Goal: Task Accomplishment & Management: Manage account settings

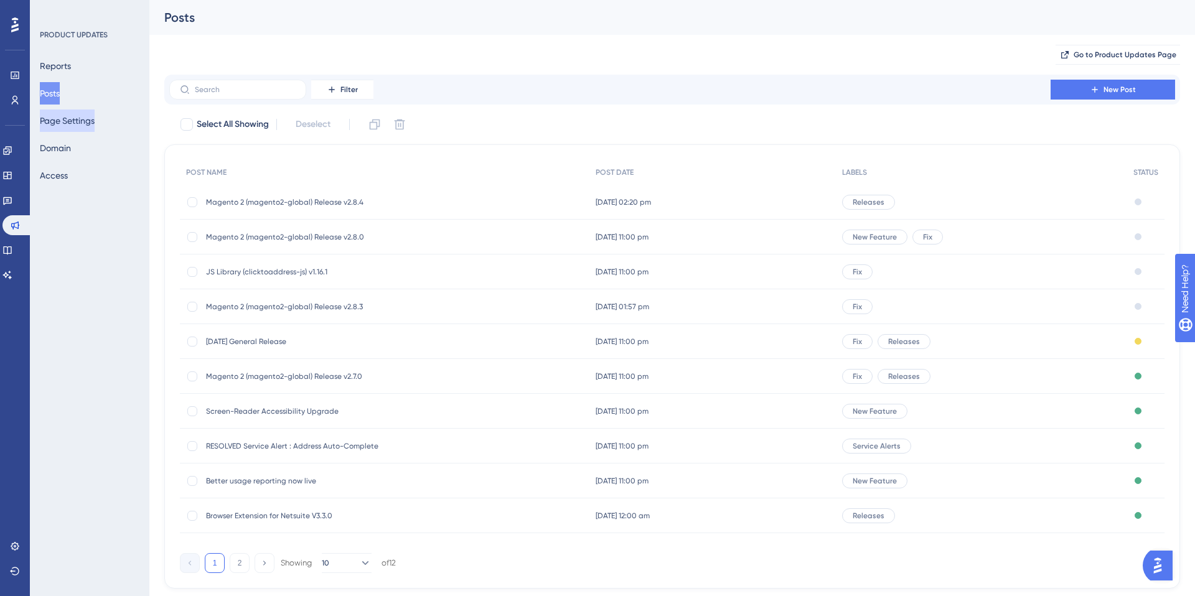
click at [73, 120] on button "Page Settings" at bounding box center [67, 121] width 55 height 22
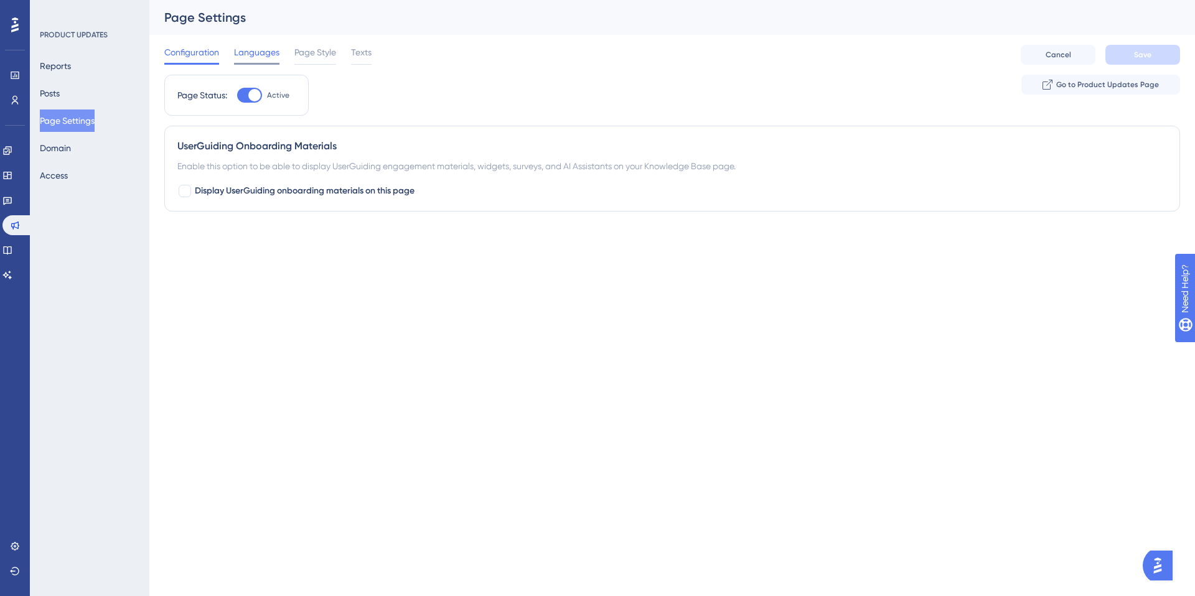
click at [263, 51] on span "Languages" at bounding box center [256, 52] width 45 height 15
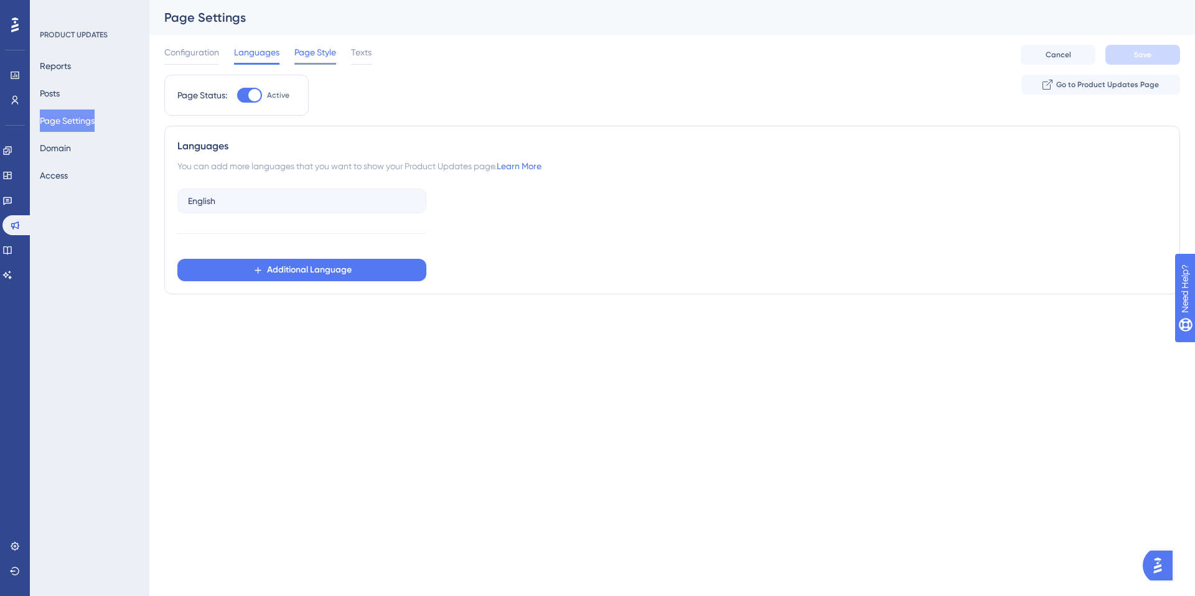
click at [309, 53] on span "Page Style" at bounding box center [315, 52] width 42 height 15
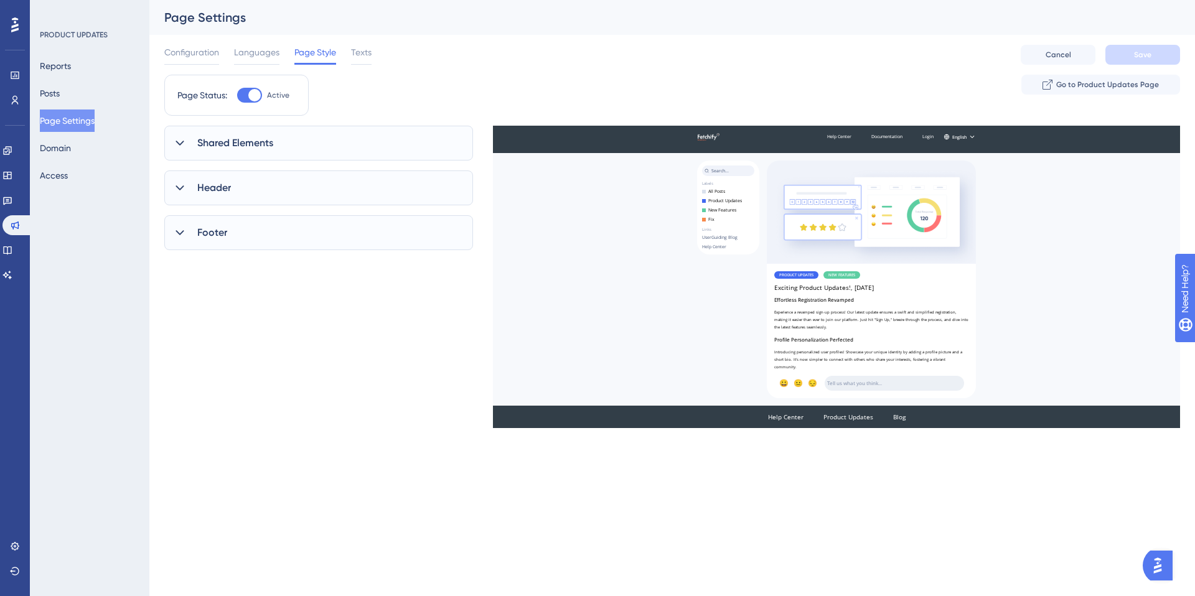
click at [205, 141] on span "Shared Elements" at bounding box center [235, 143] width 76 height 15
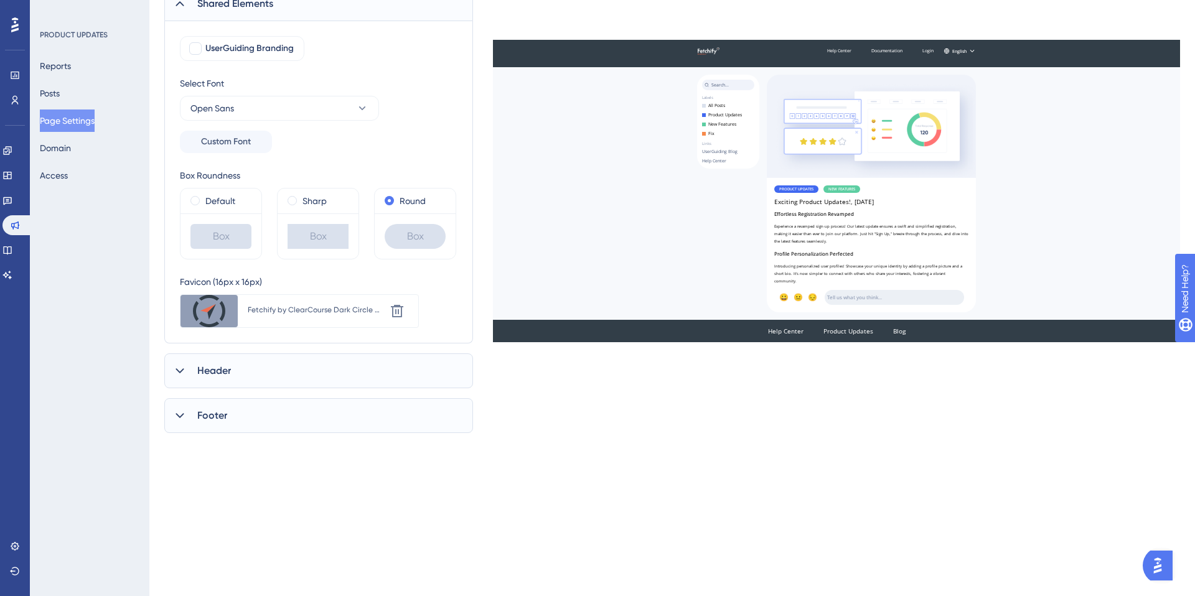
scroll to position [144, 0]
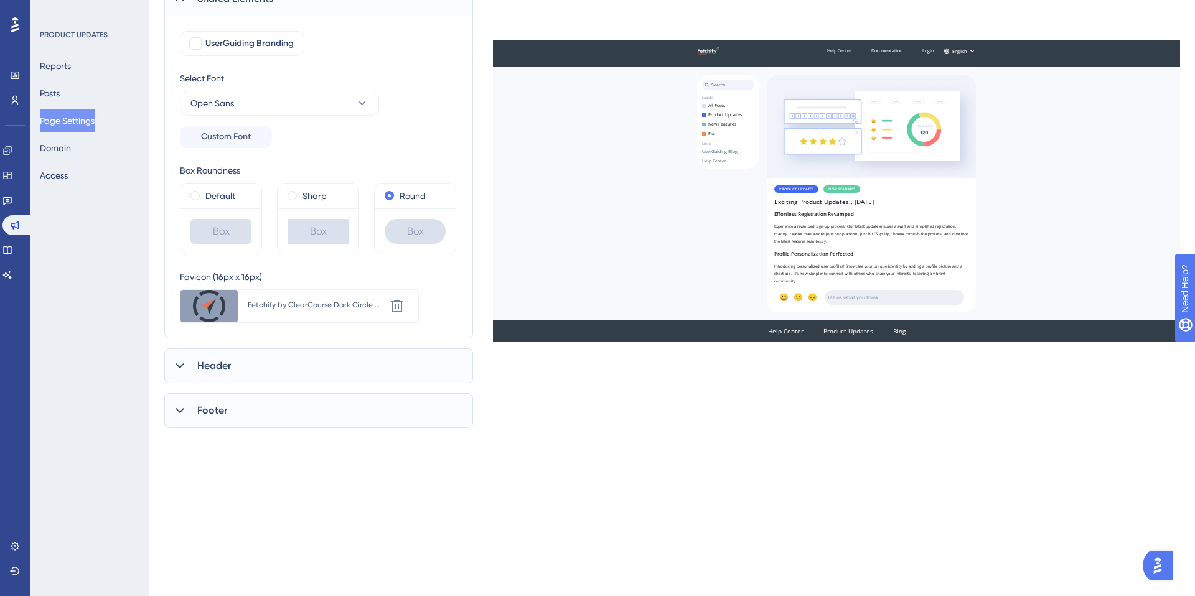
click at [208, 423] on div "Footer" at bounding box center [318, 410] width 309 height 35
click at [14, 543] on icon at bounding box center [15, 546] width 8 height 8
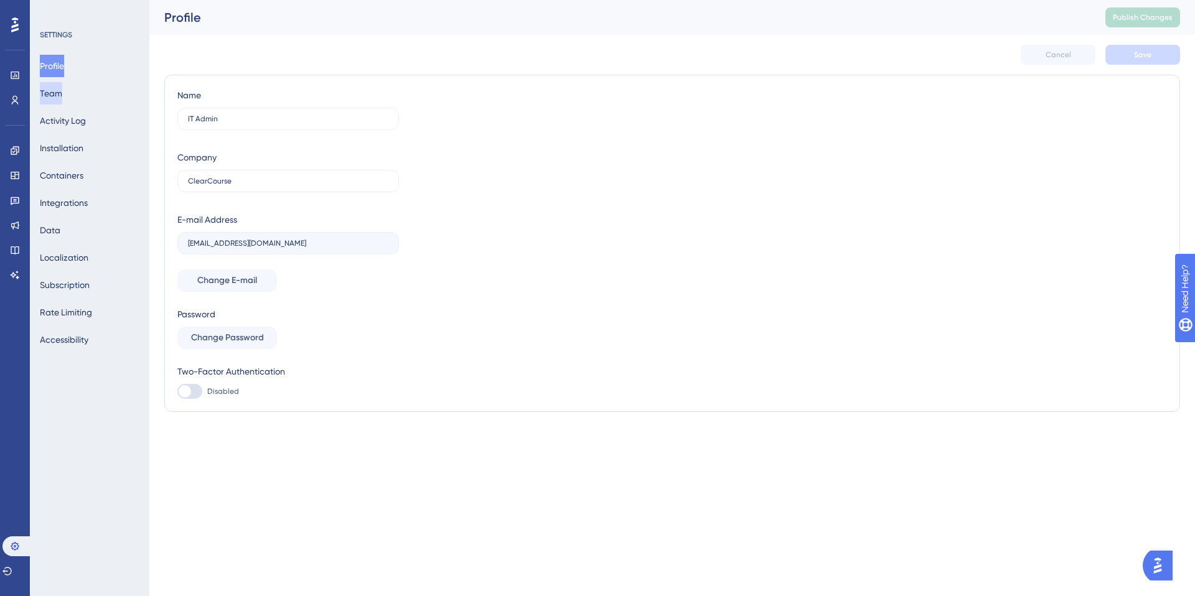
click at [62, 97] on button "Team" at bounding box center [51, 93] width 22 height 22
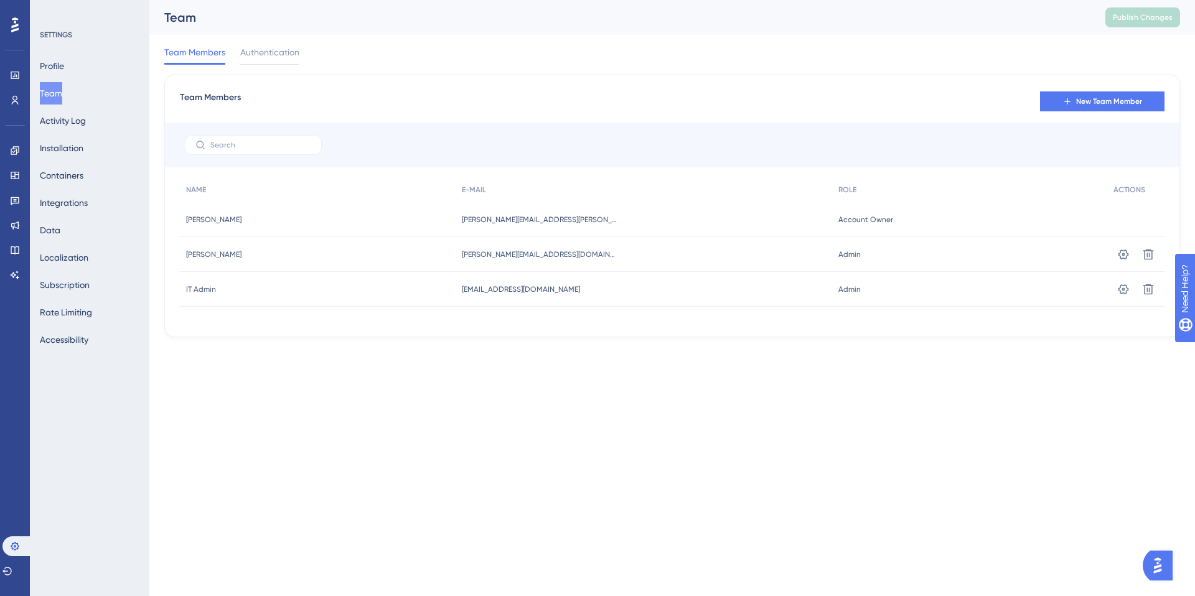
click at [597, 76] on div "Team Members New Team Member NAME E-MAIL ROLE ACTIONS Fiona Paton Fiona Paton f…" at bounding box center [672, 206] width 1016 height 263
click at [12, 573] on icon at bounding box center [7, 571] width 10 height 10
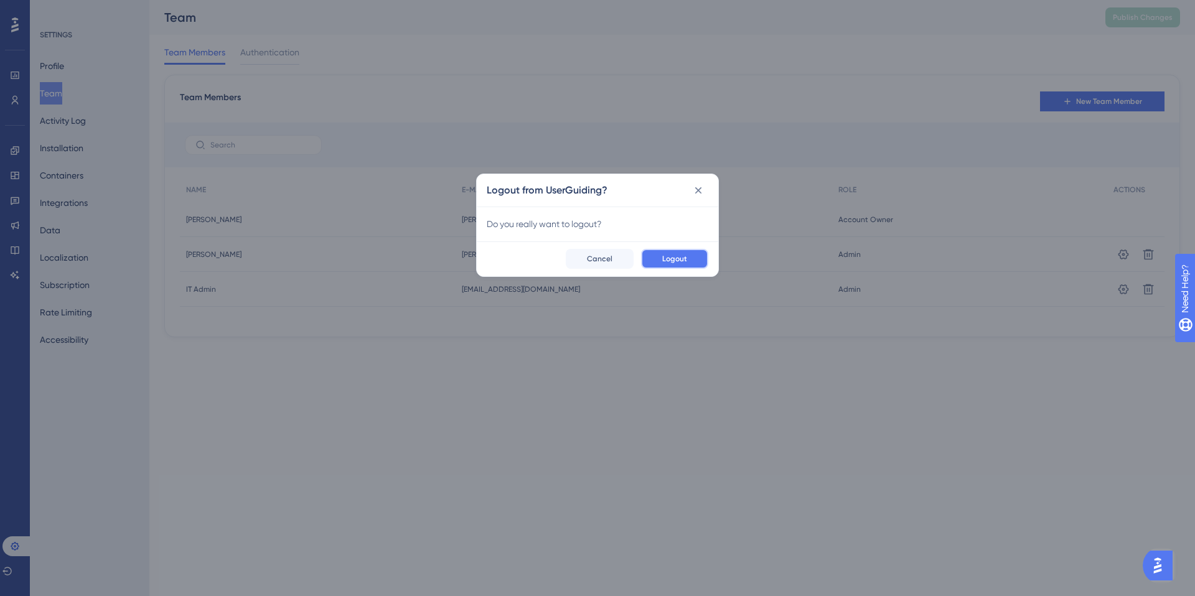
click at [673, 256] on span "Logout" at bounding box center [674, 259] width 25 height 10
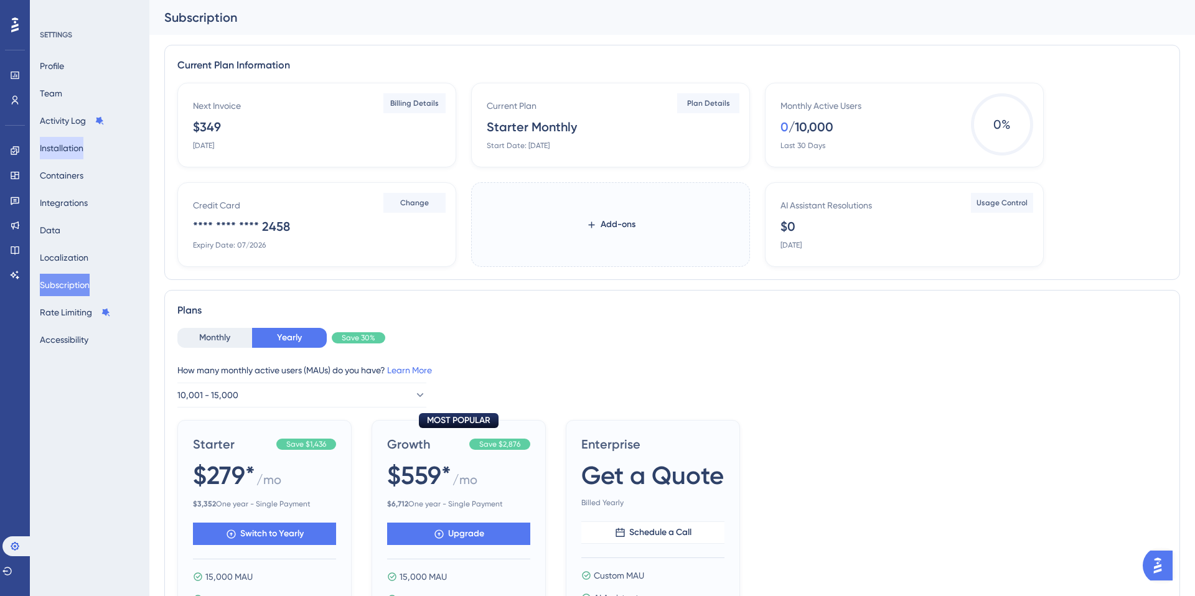
click at [59, 147] on button "Installation" at bounding box center [62, 148] width 44 height 22
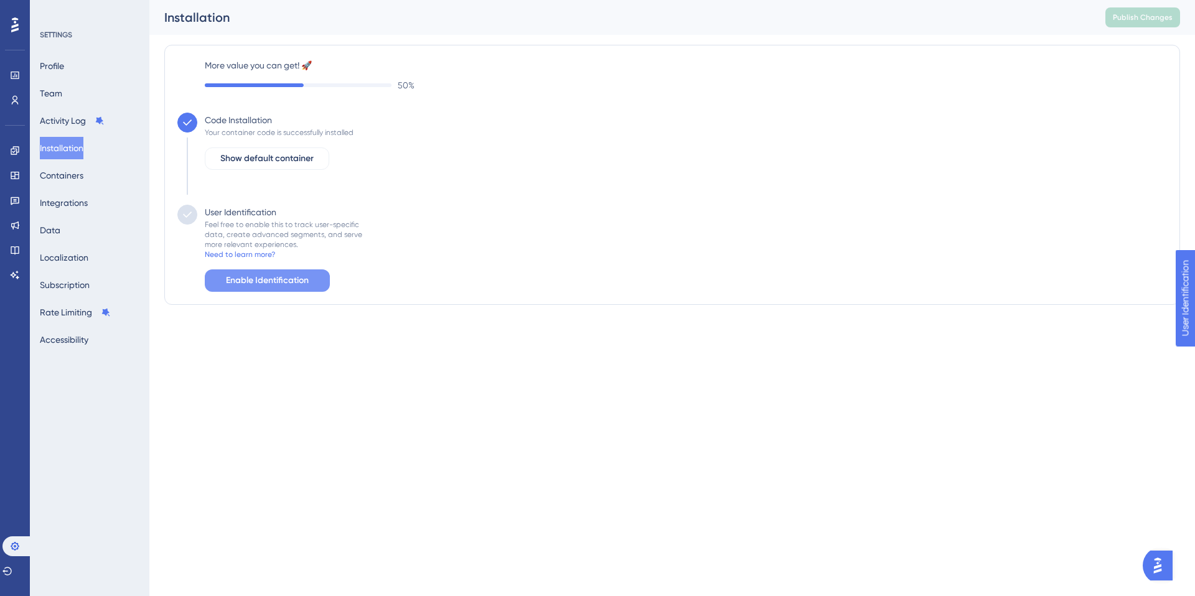
click at [253, 279] on span "Enable Identification" at bounding box center [267, 280] width 83 height 15
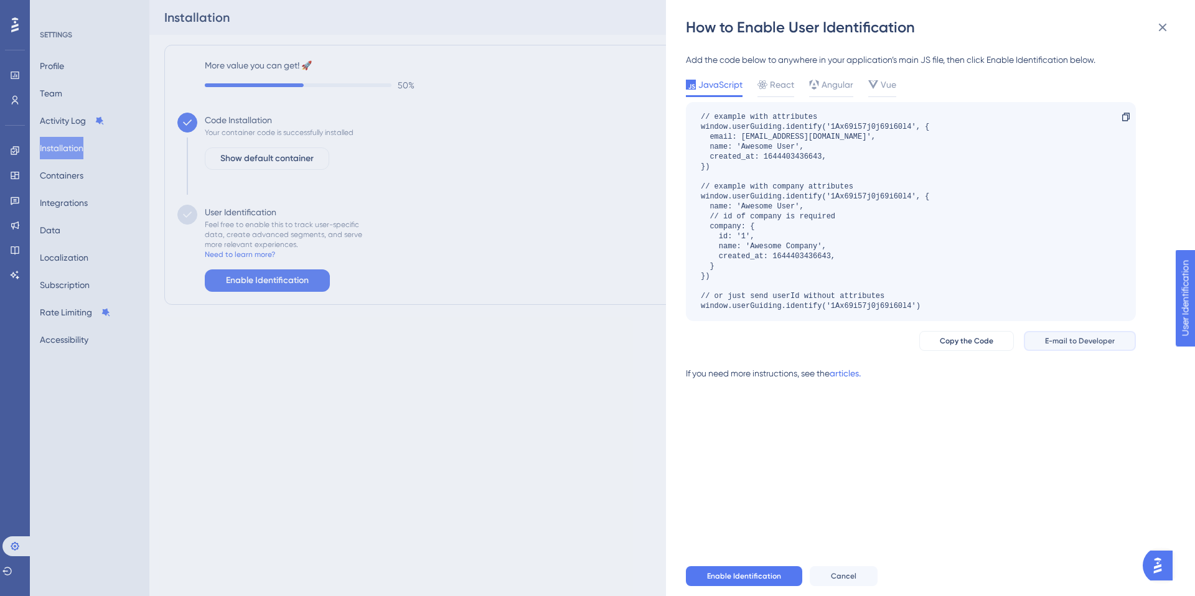
click at [1094, 343] on span "E-mail to Developer" at bounding box center [1080, 341] width 70 height 10
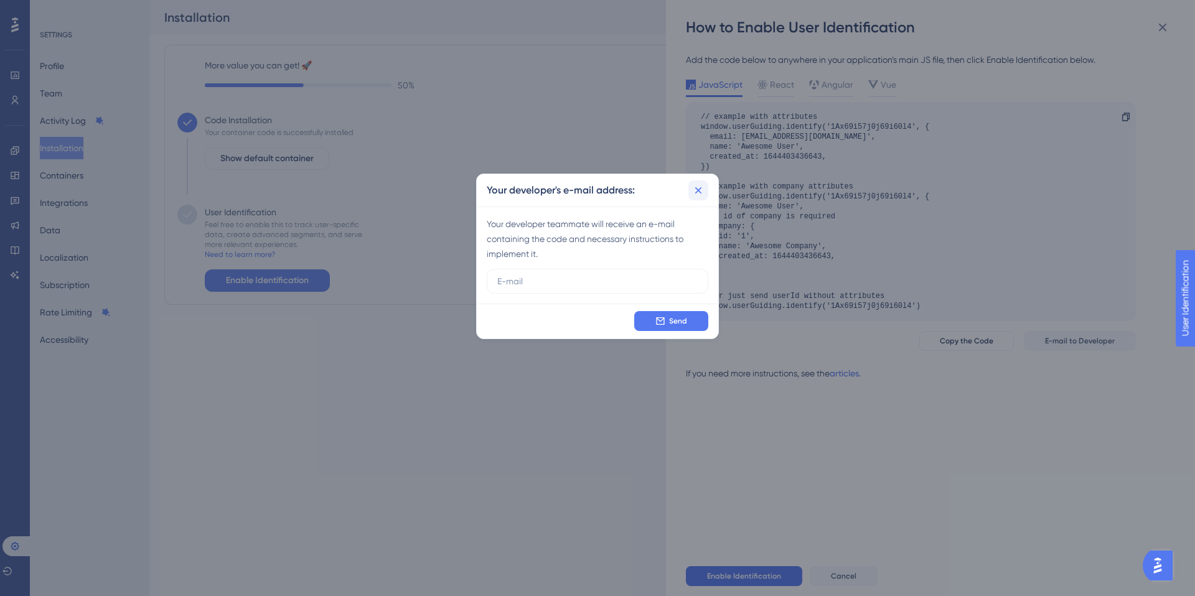
click at [693, 186] on icon at bounding box center [698, 190] width 12 height 12
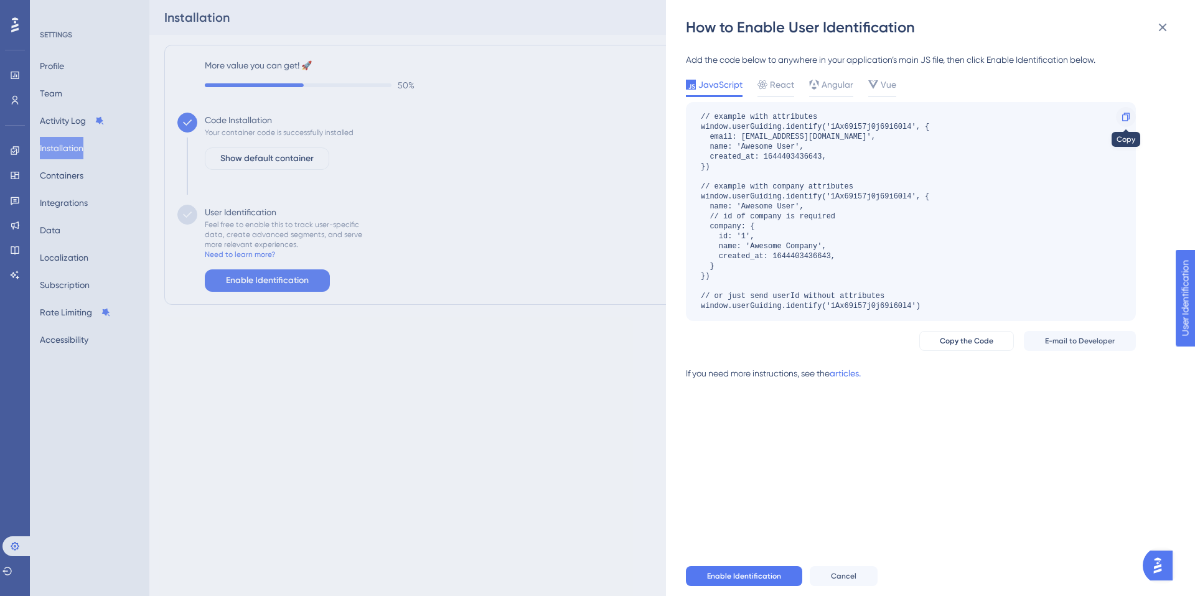
click at [1125, 118] on icon at bounding box center [1126, 117] width 10 height 10
click at [1164, 26] on icon at bounding box center [1163, 28] width 8 height 8
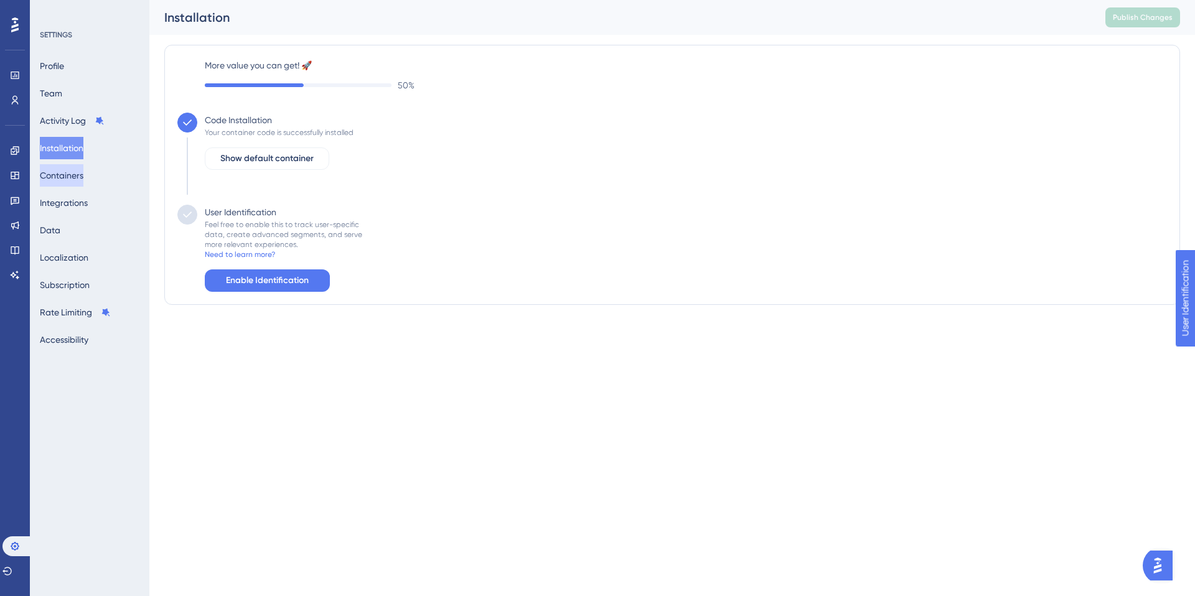
click at [78, 174] on button "Containers" at bounding box center [62, 175] width 44 height 22
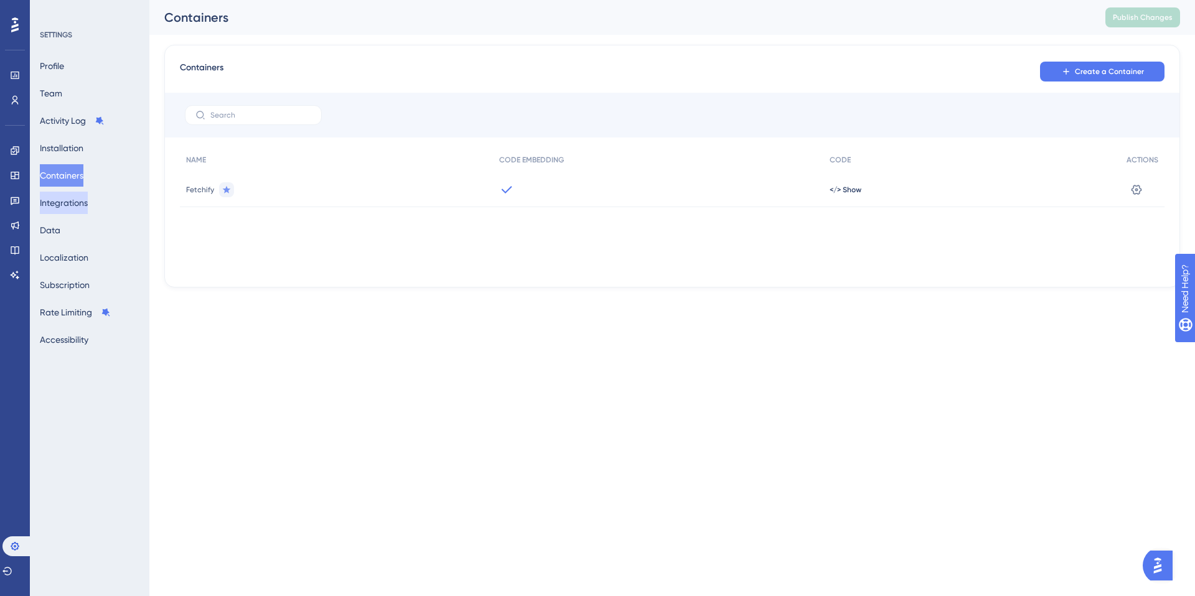
click at [71, 206] on button "Integrations" at bounding box center [64, 203] width 48 height 22
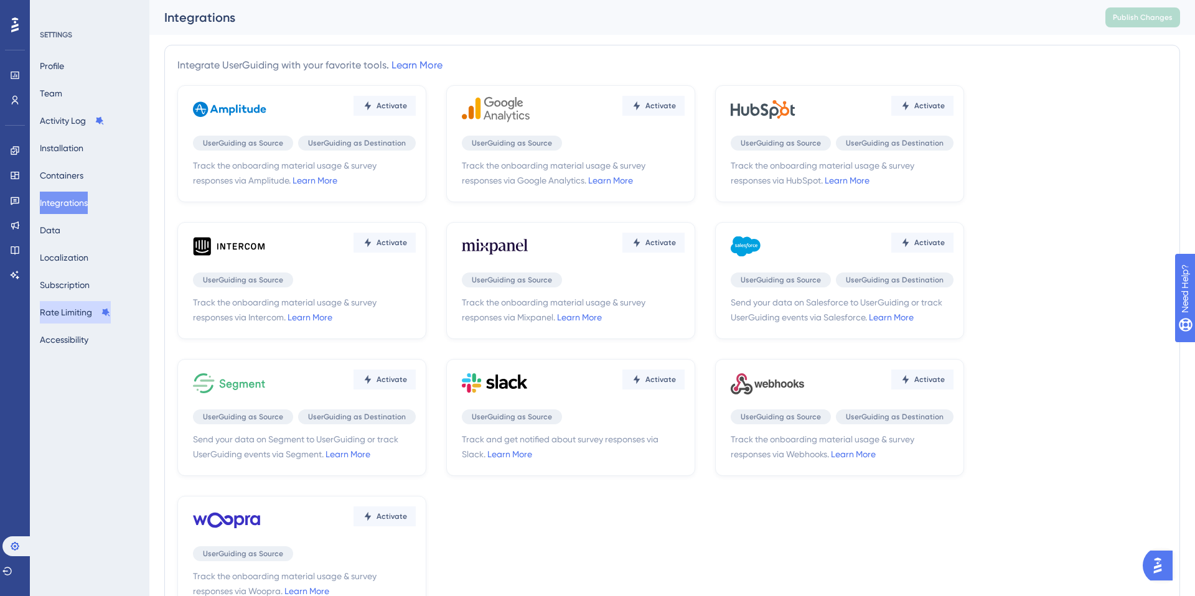
click at [68, 312] on button "Rate Limiting" at bounding box center [75, 312] width 71 height 22
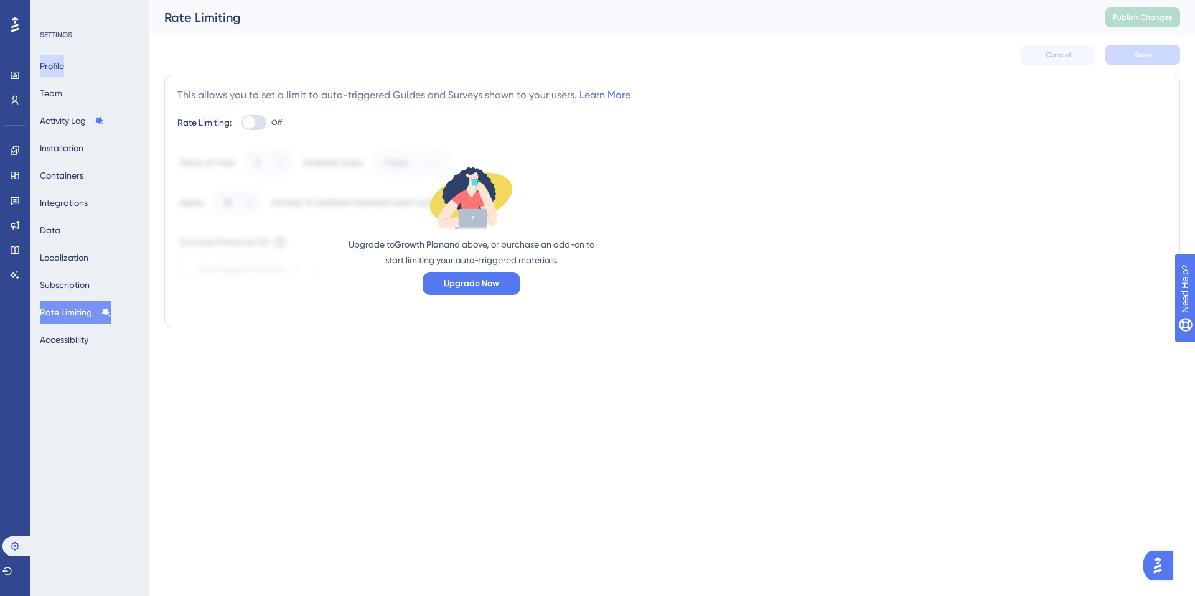
click at [64, 66] on button "Profile" at bounding box center [52, 66] width 24 height 22
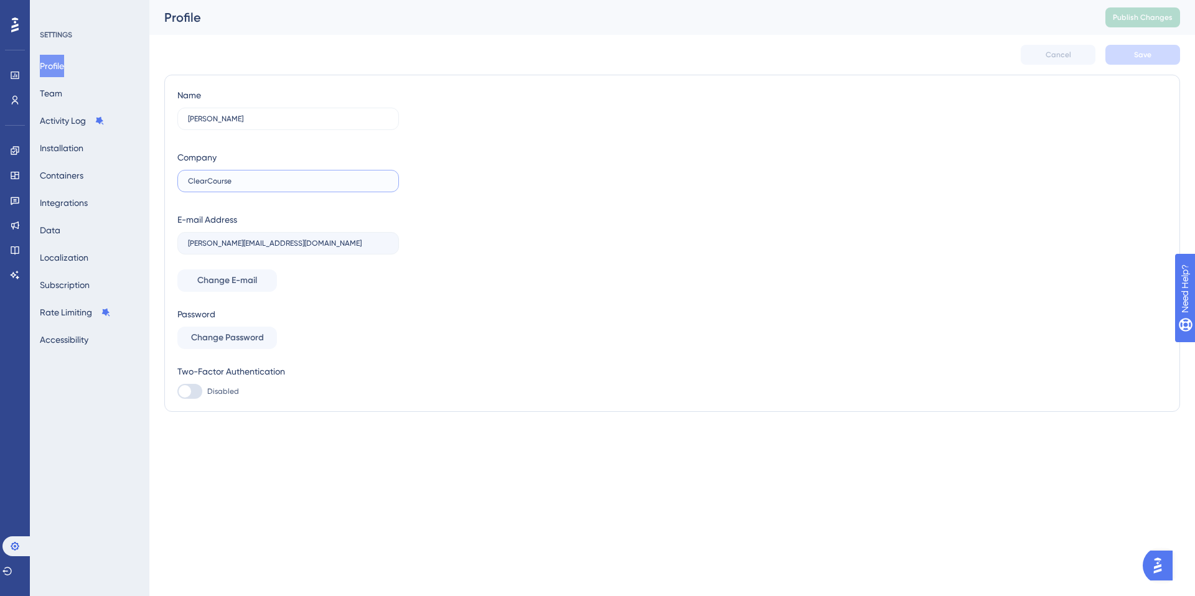
click at [257, 180] on input "ClearCourse" at bounding box center [288, 181] width 200 height 9
type input "ClearCourse Business Services Limited T/A Fetchify"
click at [1146, 50] on span "Save" at bounding box center [1142, 55] width 17 height 10
click at [12, 176] on icon at bounding box center [15, 175] width 8 height 7
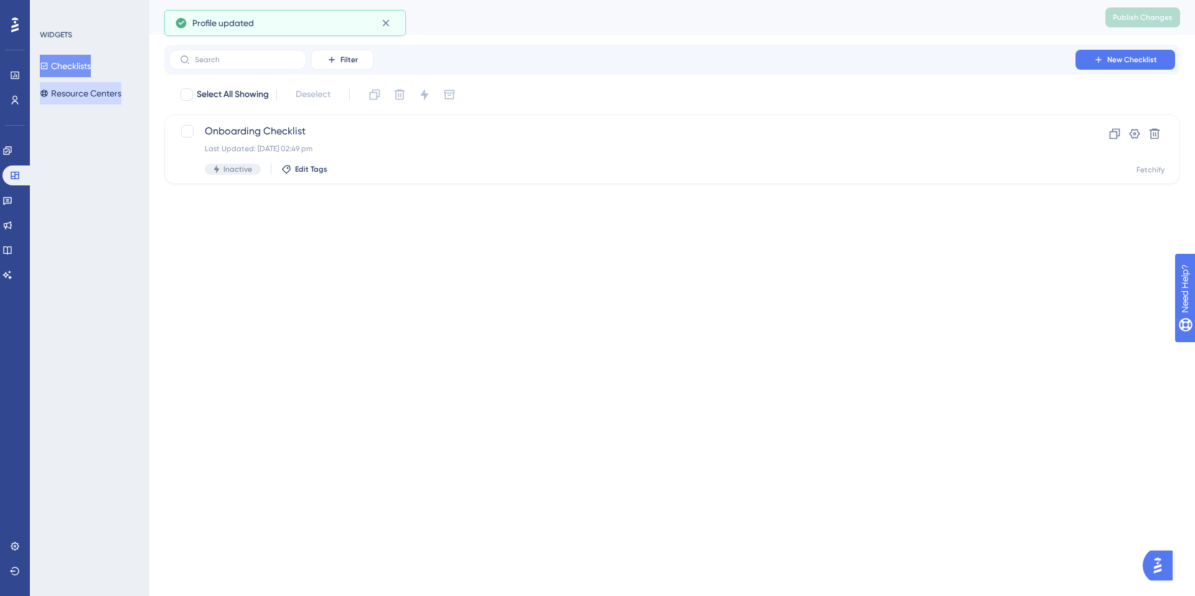
click at [105, 88] on button "Resource Centers" at bounding box center [81, 93] width 82 height 22
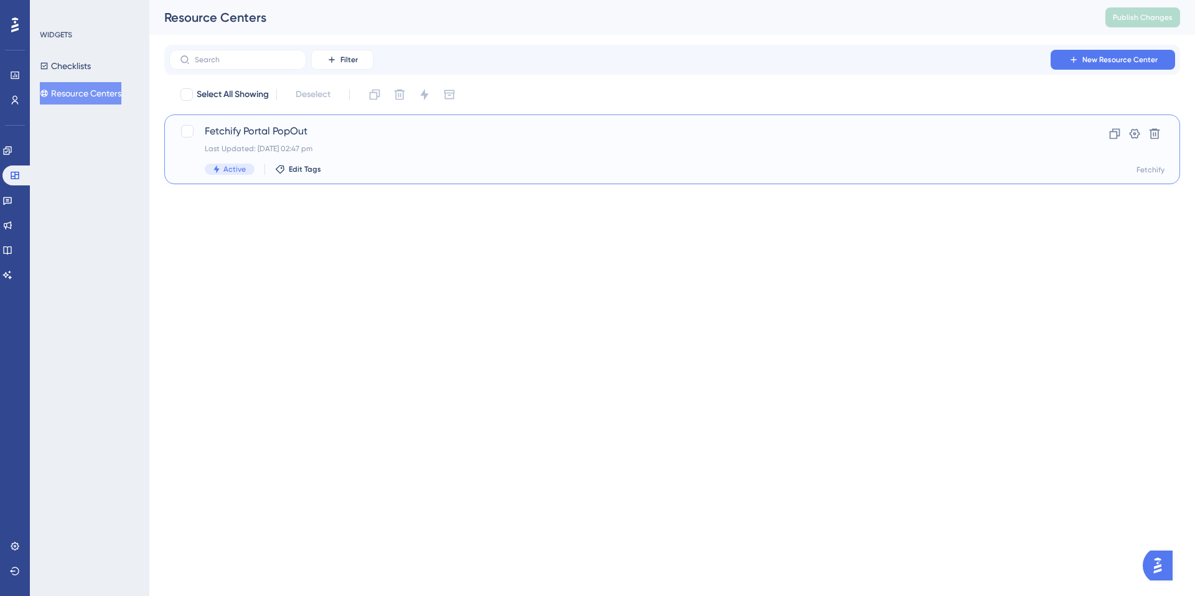
click at [284, 133] on span "Fetchify Portal PopOut" at bounding box center [622, 131] width 835 height 15
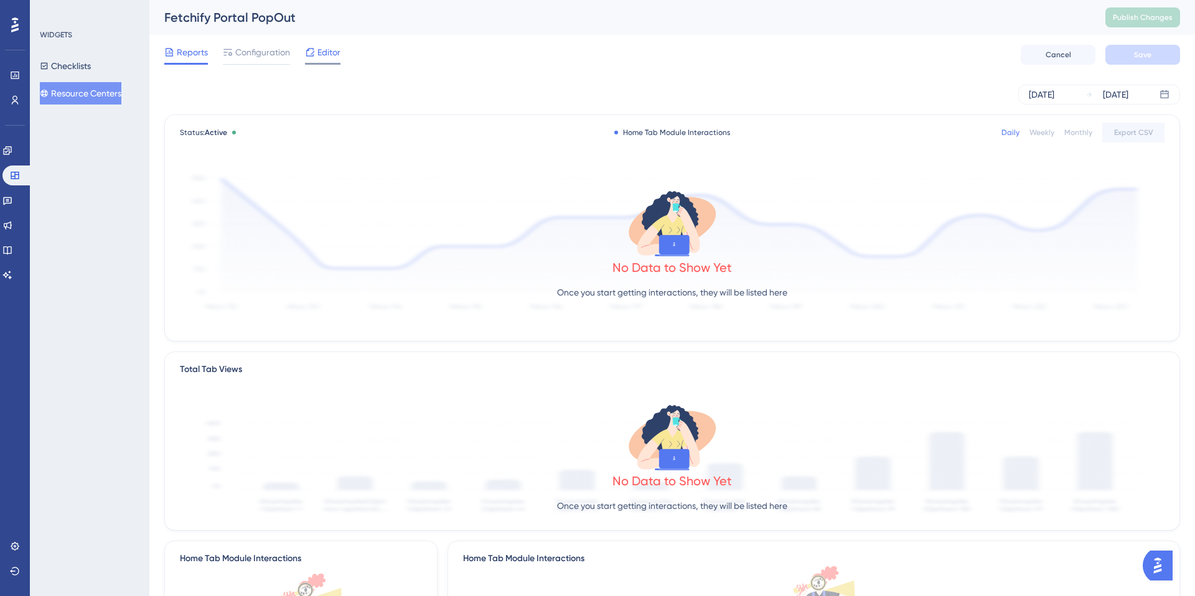
click at [319, 52] on span "Editor" at bounding box center [328, 52] width 23 height 15
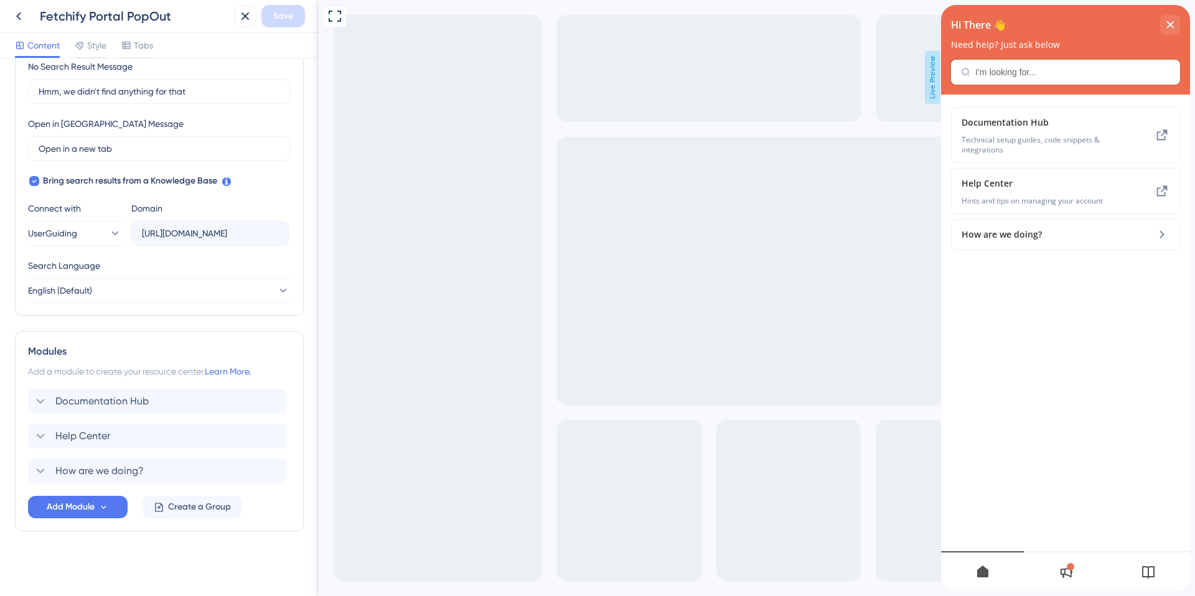
click at [1072, 575] on icon at bounding box center [1065, 571] width 15 height 15
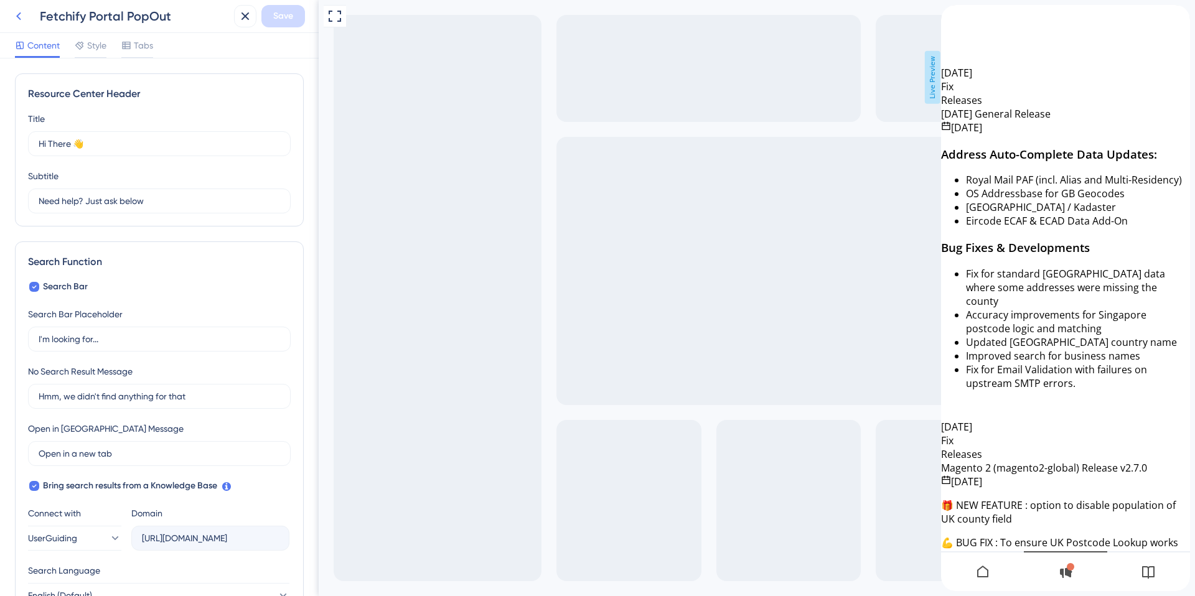
click at [25, 17] on icon at bounding box center [18, 16] width 15 height 15
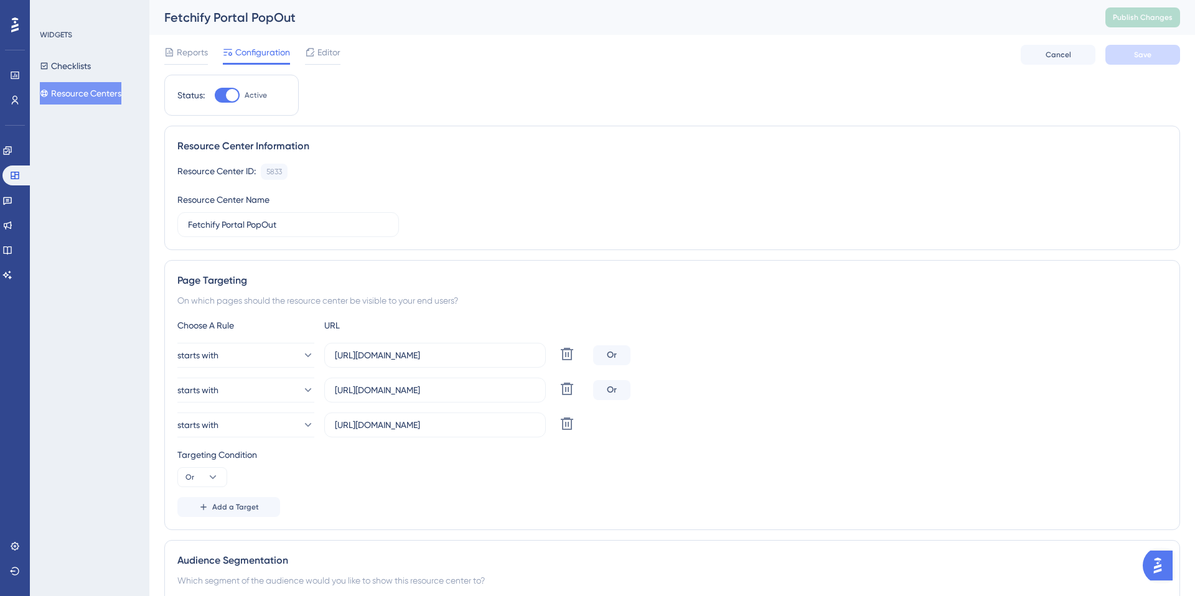
click at [67, 91] on button "Resource Centers" at bounding box center [81, 93] width 82 height 22
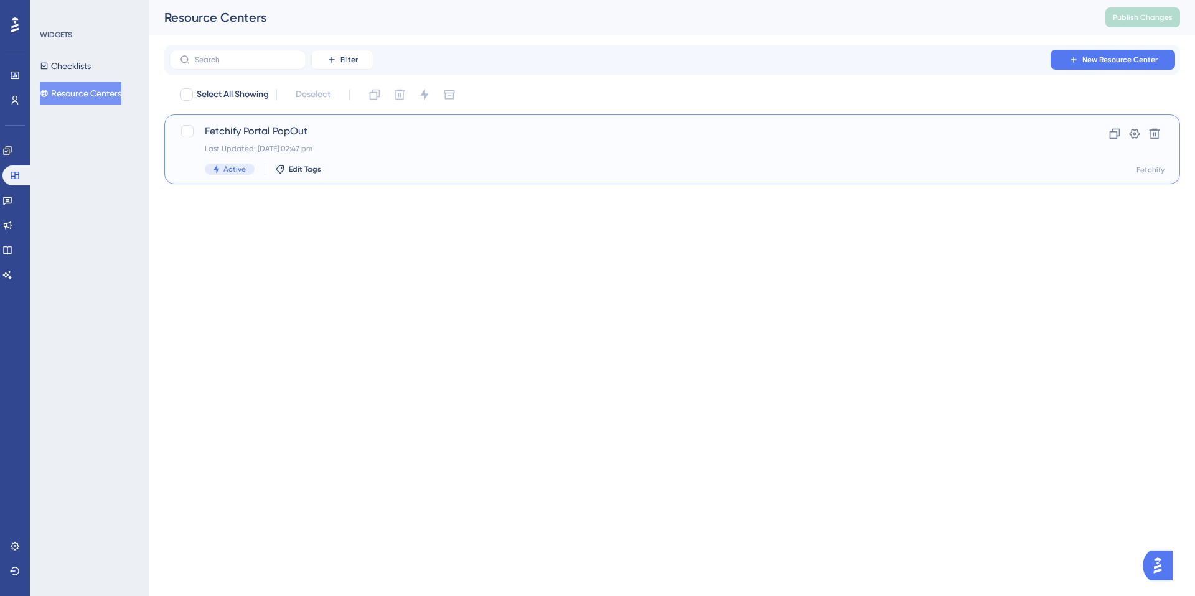
click at [291, 132] on span "Fetchify Portal PopOut" at bounding box center [622, 131] width 835 height 15
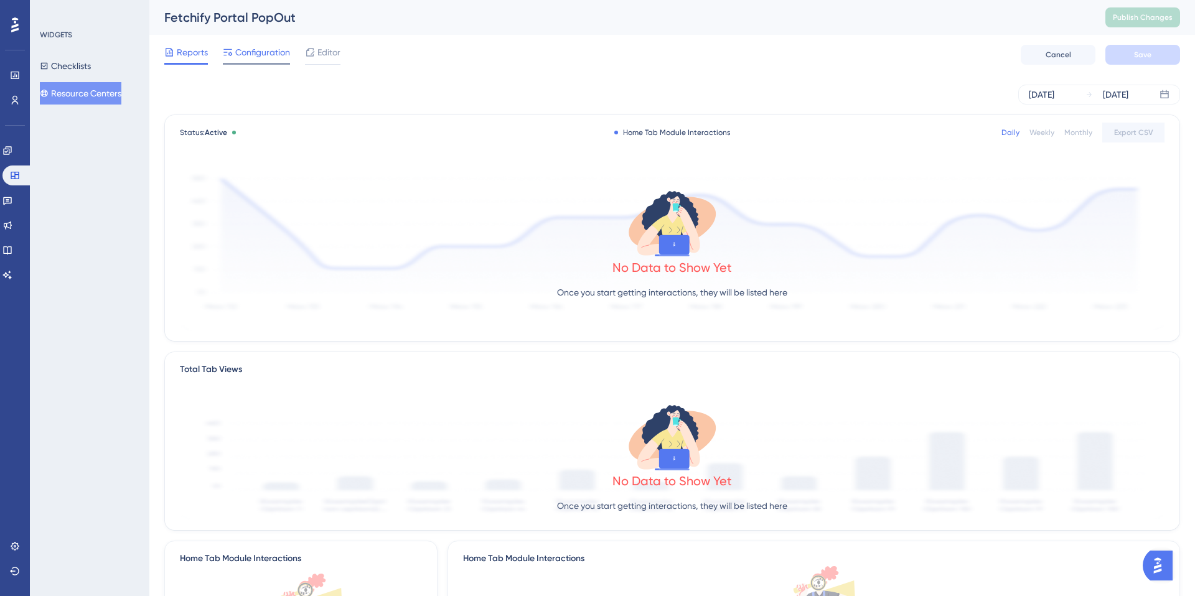
click at [272, 50] on span "Configuration" at bounding box center [262, 52] width 55 height 15
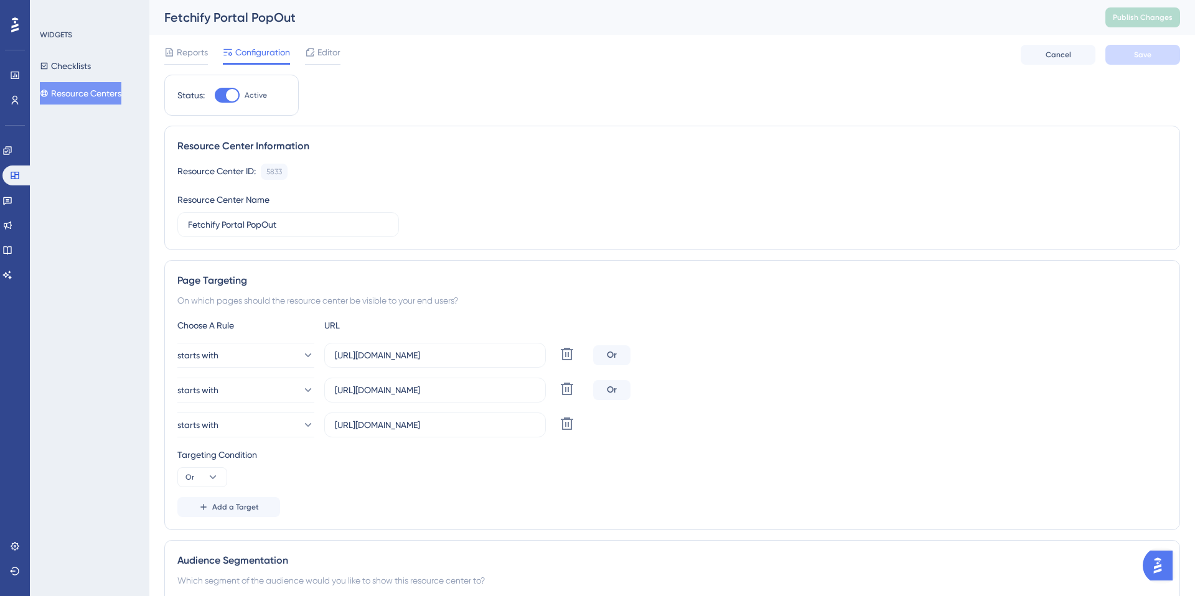
click at [272, 50] on span "Configuration" at bounding box center [262, 52] width 55 height 15
drag, startPoint x: 249, startPoint y: 225, endPoint x: 291, endPoint y: 223, distance: 42.4
click at [291, 223] on input "Fetchify Portal PopOut" at bounding box center [288, 225] width 200 height 14
type input "Fetchify Portal Side Bar"
click at [1131, 53] on button "Save" at bounding box center [1142, 55] width 75 height 20
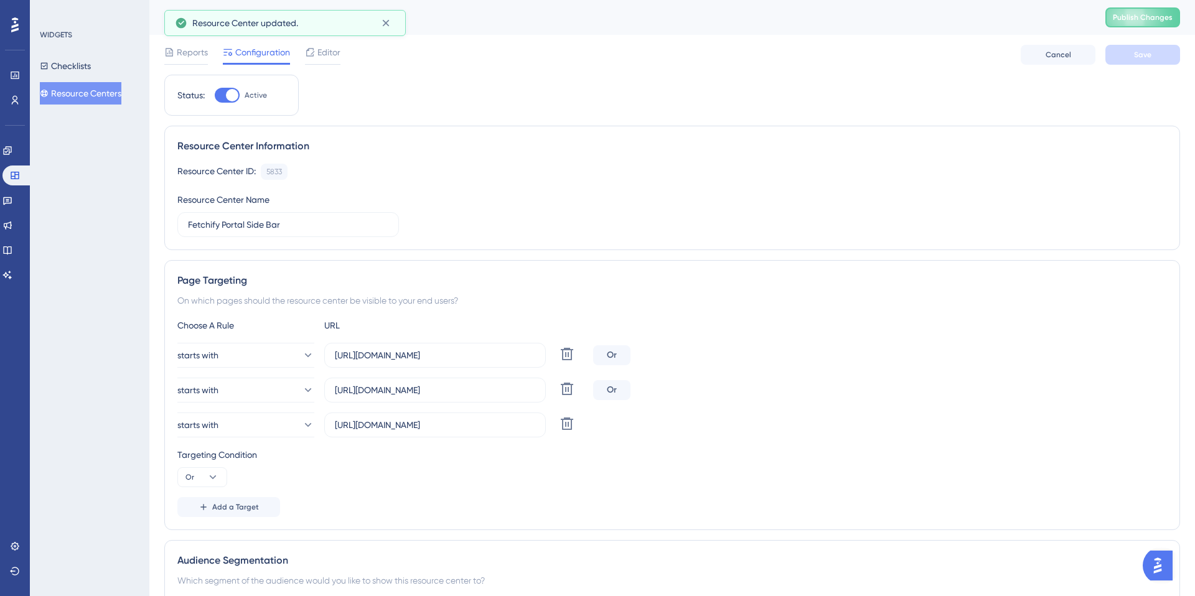
click at [93, 95] on button "Resource Centers" at bounding box center [81, 93] width 82 height 22
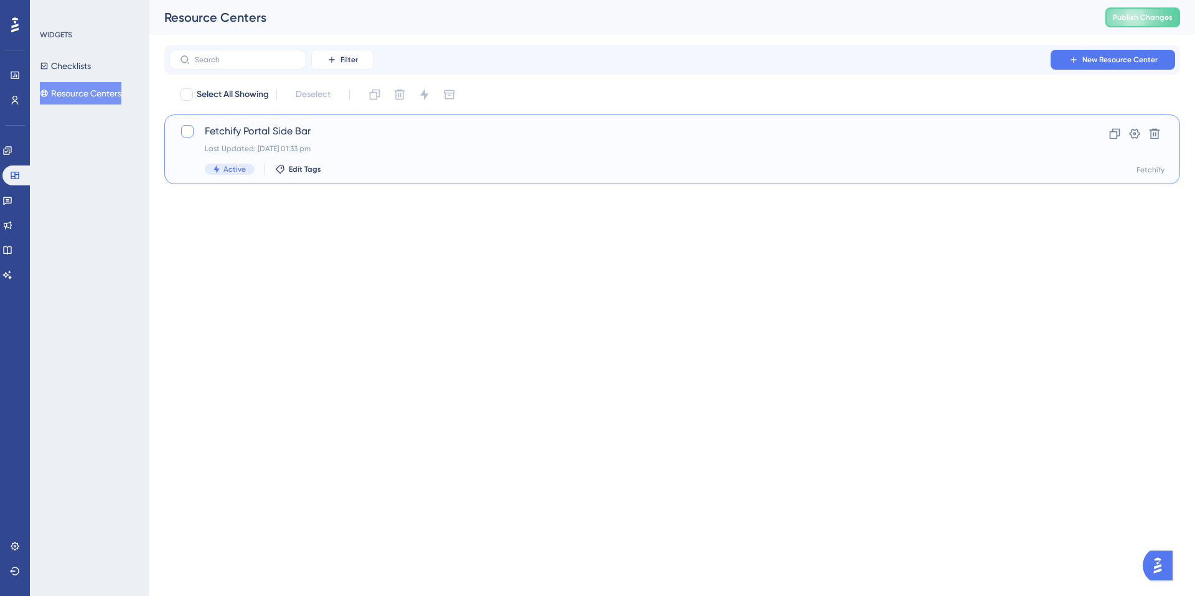
click at [185, 131] on div at bounding box center [187, 131] width 12 height 12
checkbox input "true"
click at [375, 95] on icon at bounding box center [374, 94] width 12 height 12
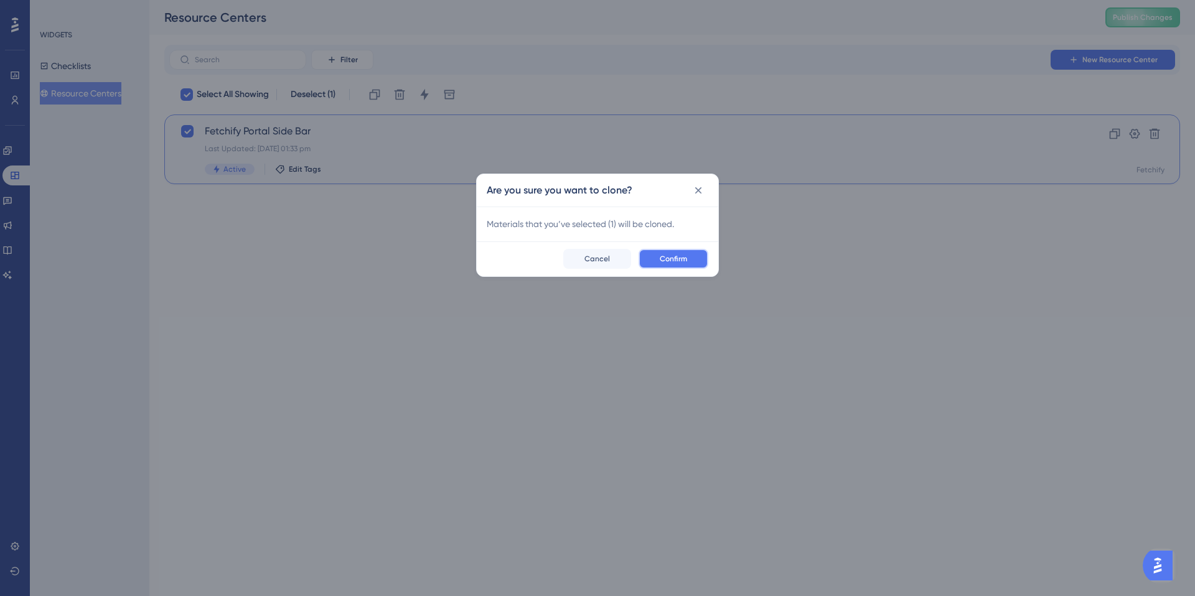
click at [690, 263] on button "Confirm" at bounding box center [673, 259] width 70 height 20
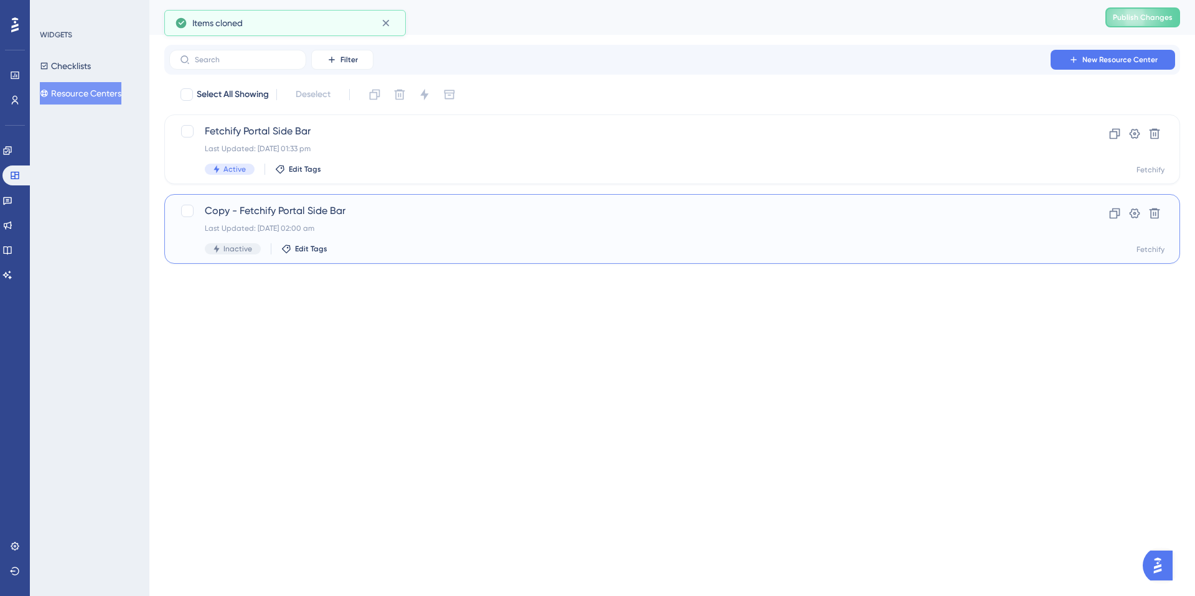
click at [278, 210] on span "Copy - Fetchify Portal Side Bar" at bounding box center [622, 210] width 835 height 15
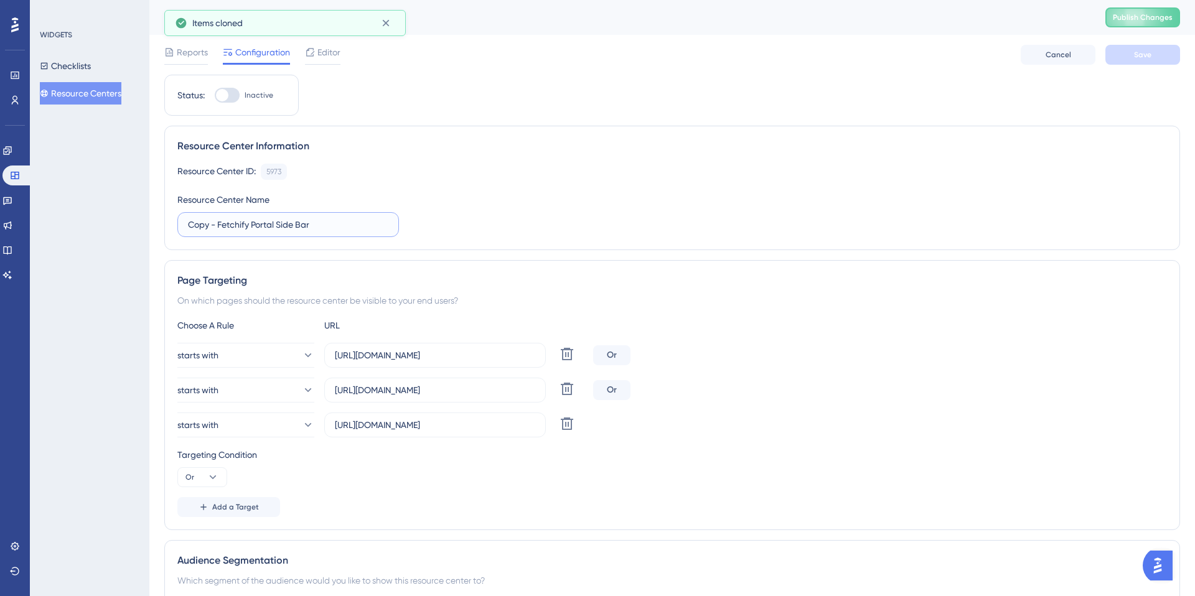
click at [236, 225] on input "Copy - Fetchify Portal Side Bar" at bounding box center [288, 225] width 200 height 14
drag, startPoint x: 218, startPoint y: 225, endPoint x: 154, endPoint y: 220, distance: 63.7
click at [154, 220] on div "Performance Users Engagement Widgets Feedback Product Updates Knowledge Base AI…" at bounding box center [671, 446] width 1045 height 892
click at [235, 226] on input "Fetchify Portal Side Bar" at bounding box center [288, 225] width 200 height 14
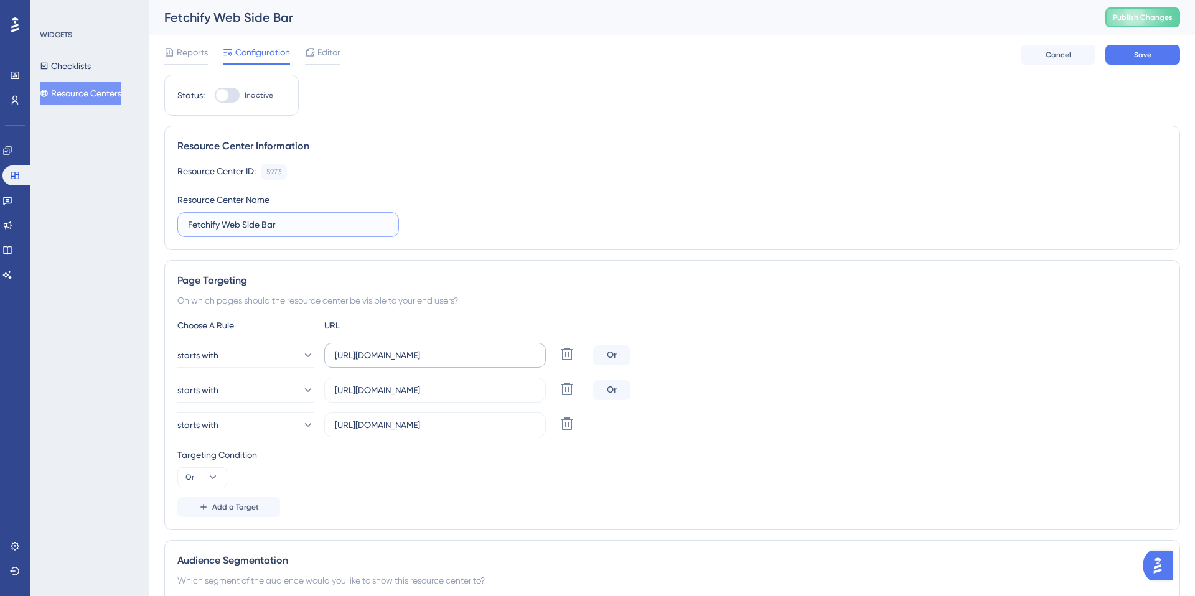
type input "Fetchify Web Side Bar"
click at [398, 357] on input "[URL][DOMAIN_NAME]" at bounding box center [435, 355] width 200 height 14
drag, startPoint x: 367, startPoint y: 356, endPoint x: 508, endPoint y: 356, distance: 141.3
click at [508, 356] on input "[URL][DOMAIN_NAME]" at bounding box center [435, 355] width 200 height 14
type input "[URL][DOMAIN_NAME]"
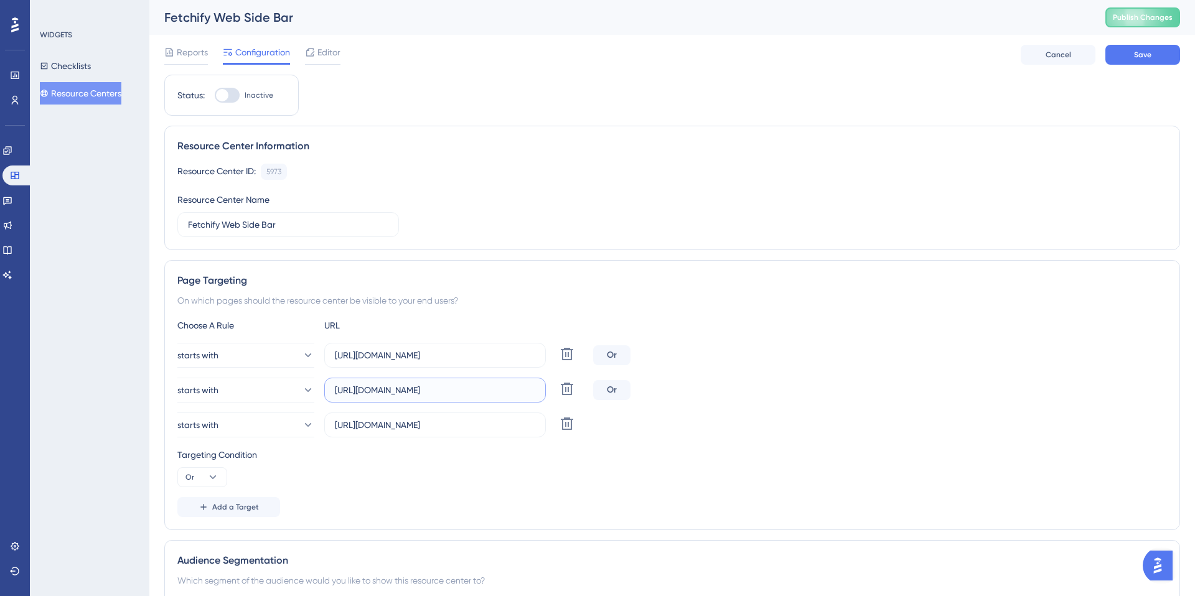
click at [390, 390] on input "[URL][DOMAIN_NAME]" at bounding box center [435, 390] width 200 height 14
drag, startPoint x: 368, startPoint y: 392, endPoint x: 541, endPoint y: 393, distance: 173.0
click at [541, 393] on label "[URL][DOMAIN_NAME]" at bounding box center [435, 390] width 222 height 25
type input "[URL][DOMAIN_NAME]"
drag, startPoint x: 368, startPoint y: 426, endPoint x: 551, endPoint y: 426, distance: 182.3
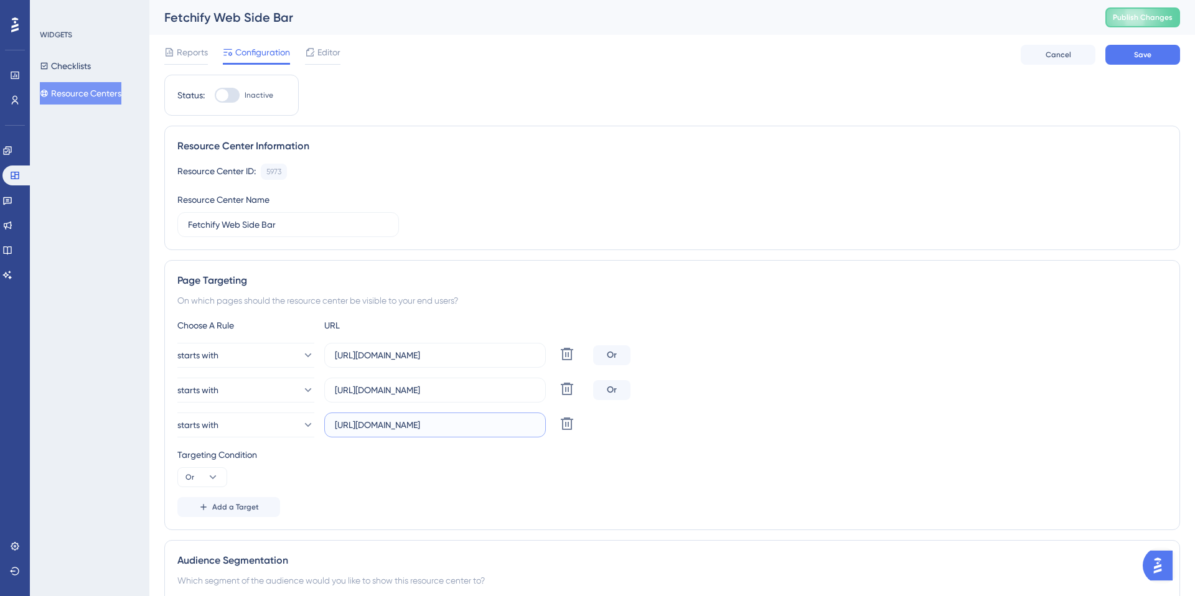
click at [551, 426] on div "starts with [URL][DOMAIN_NAME] Delete" at bounding box center [382, 425] width 411 height 25
type input "[URL][DOMAIN_NAME]"
click at [402, 464] on div "Targeting Condition Or" at bounding box center [671, 467] width 989 height 40
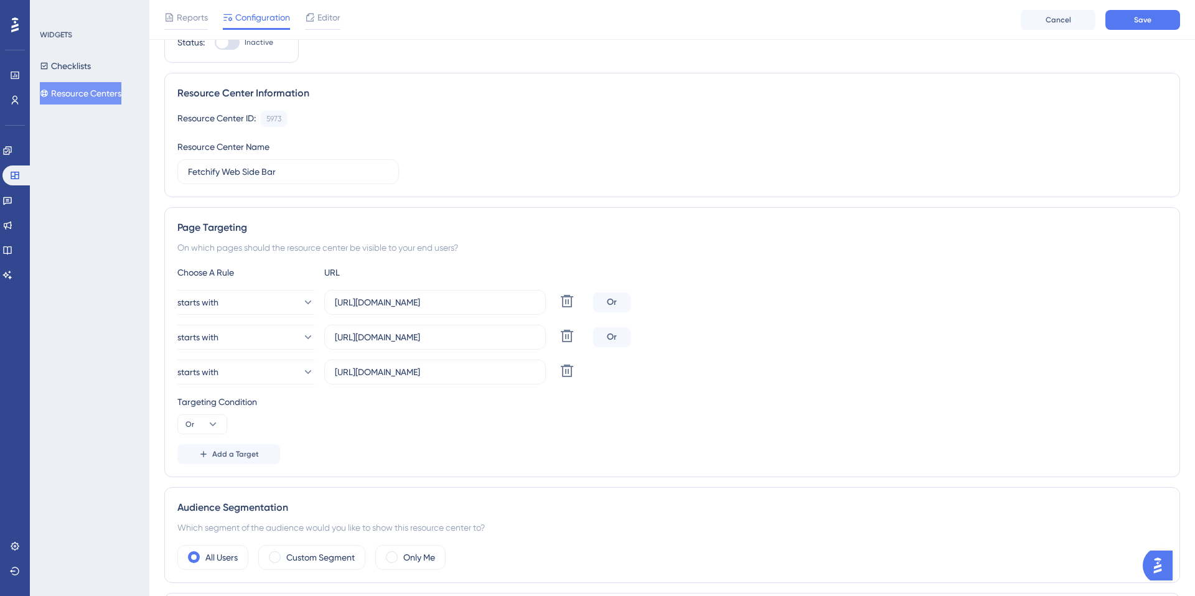
scroll to position [66, 0]
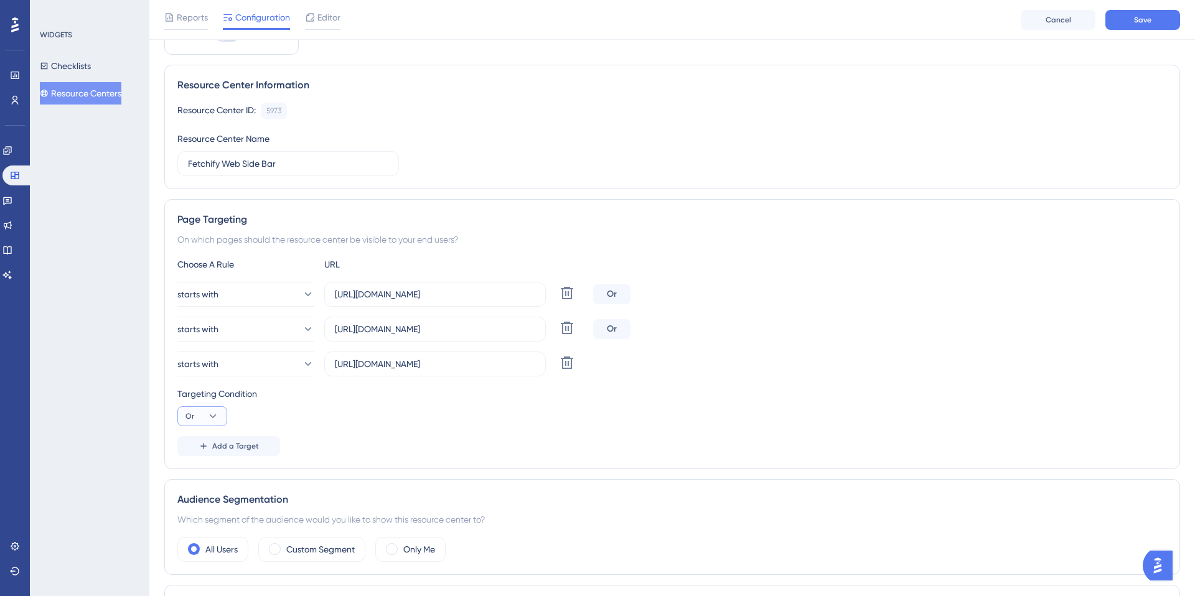
click at [213, 415] on icon at bounding box center [213, 416] width 12 height 12
click at [302, 411] on div "Targeting Condition Or And And Or Or" at bounding box center [671, 406] width 989 height 40
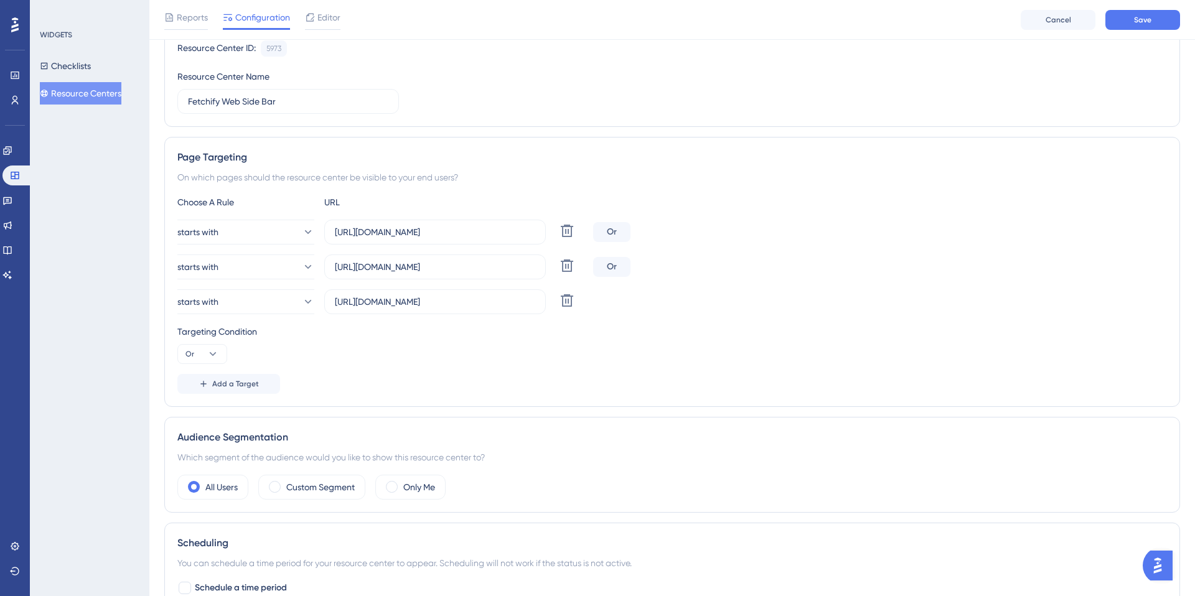
scroll to position [0, 0]
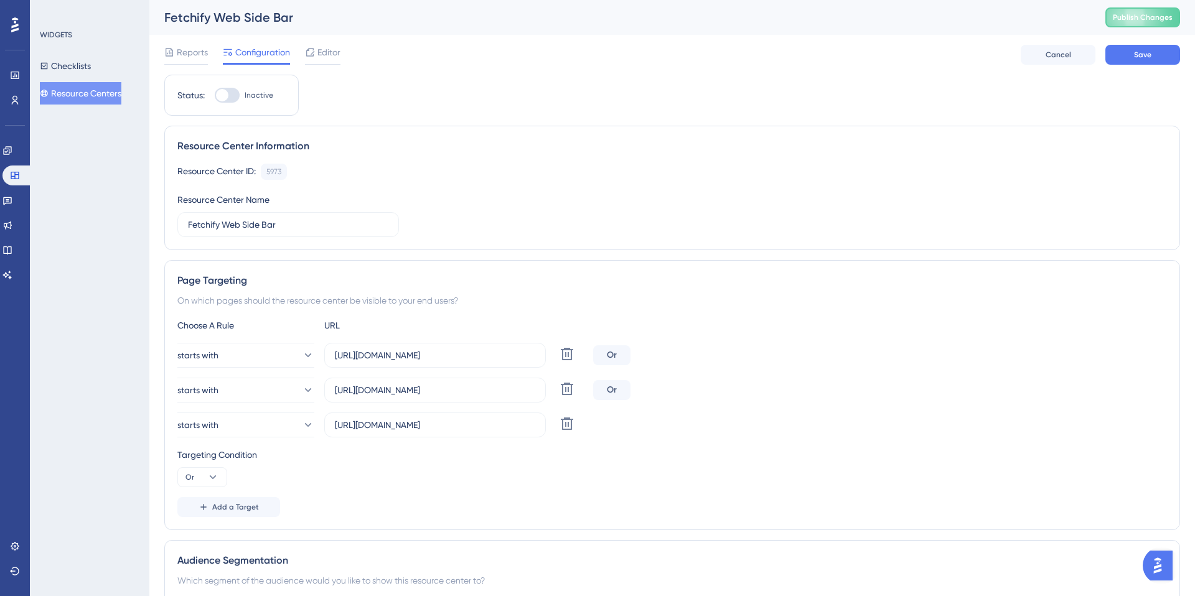
click at [223, 92] on div at bounding box center [222, 95] width 12 height 12
click at [215, 95] on input "Inactive" at bounding box center [214, 95] width 1 height 1
checkbox input "true"
click at [1154, 57] on button "Save" at bounding box center [1142, 55] width 75 height 20
click at [82, 99] on button "Resource Centers" at bounding box center [81, 93] width 82 height 22
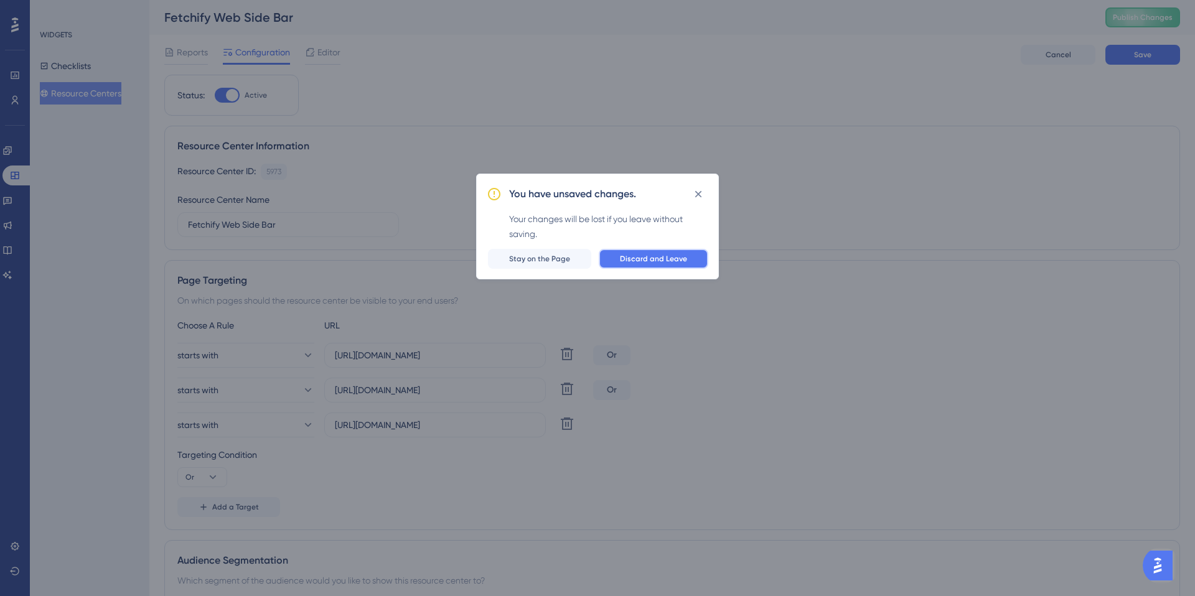
click at [682, 261] on span "Discard and Leave" at bounding box center [653, 259] width 67 height 10
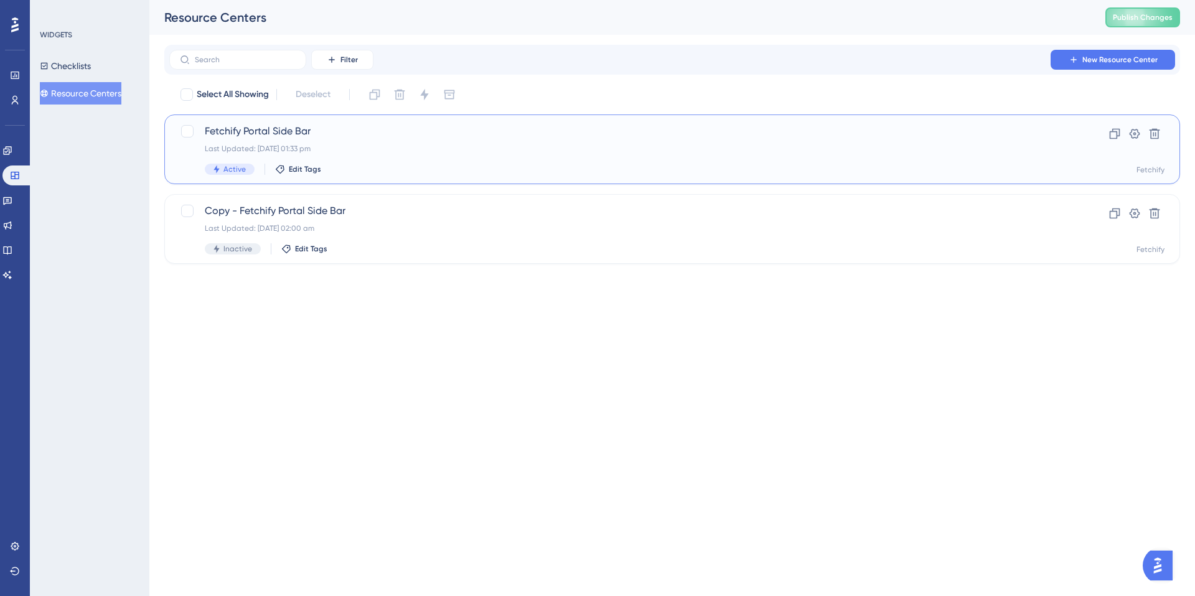
click at [388, 160] on div "Fetchify Portal Side Bar Last Updated: [DATE] 01:33 pm Active Edit Tags" at bounding box center [622, 149] width 835 height 51
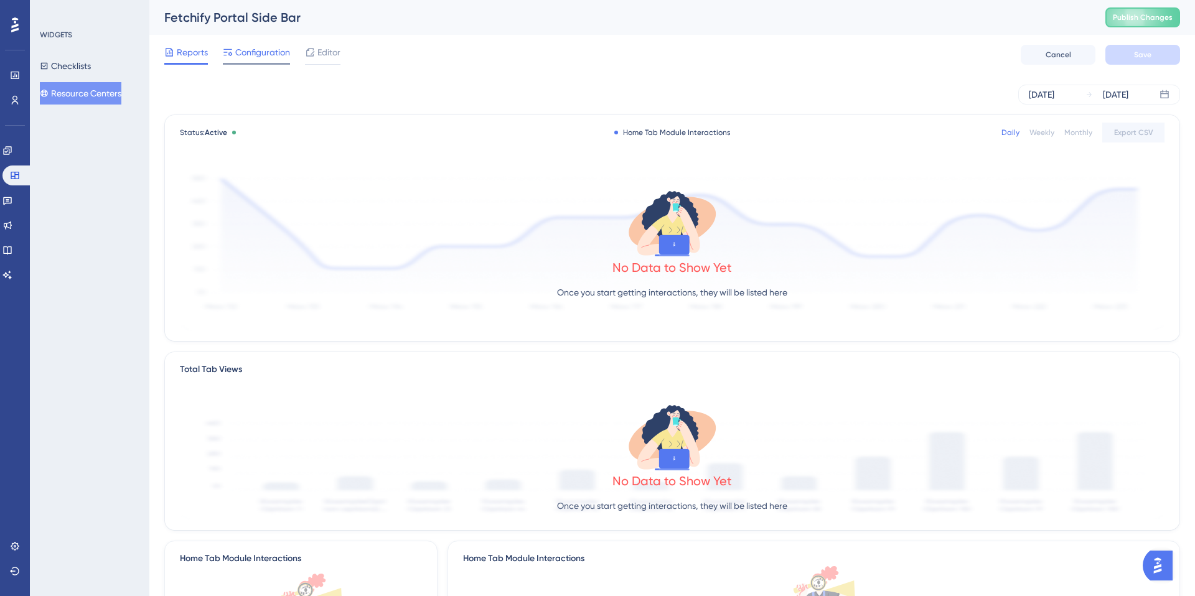
click at [258, 56] on span "Configuration" at bounding box center [262, 52] width 55 height 15
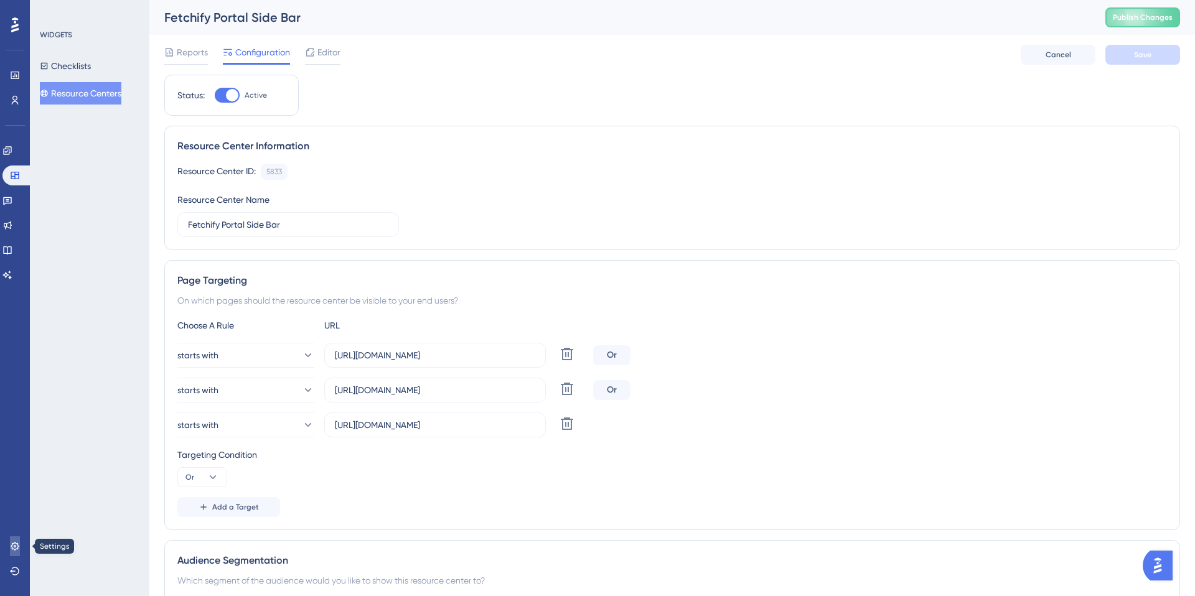
click at [16, 546] on icon at bounding box center [15, 546] width 10 height 10
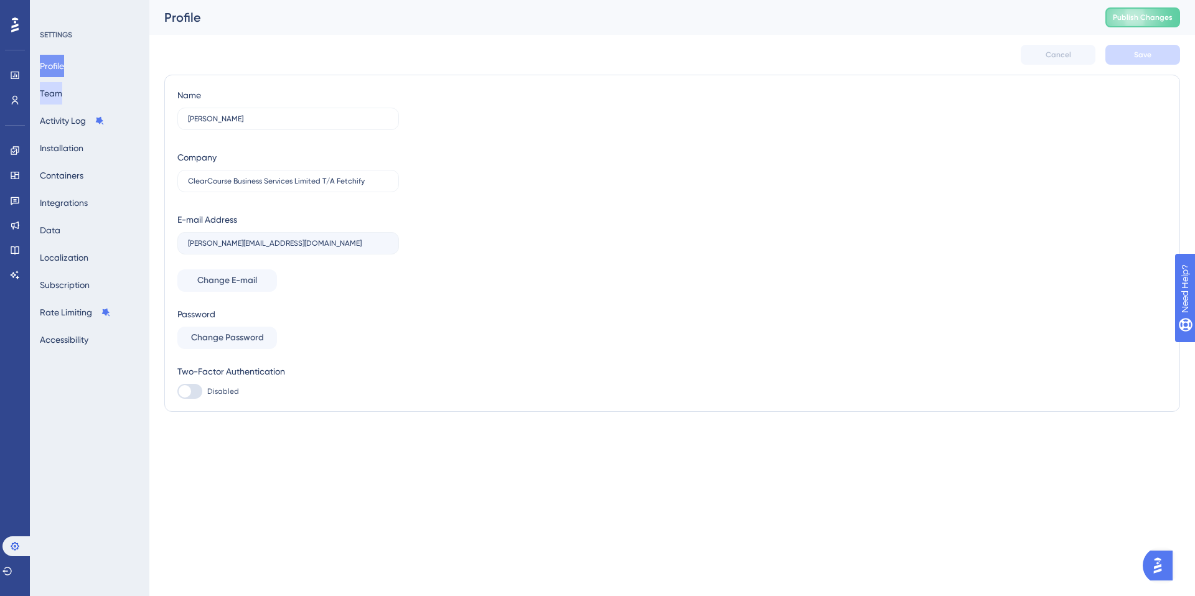
click at [62, 96] on button "Team" at bounding box center [51, 93] width 22 height 22
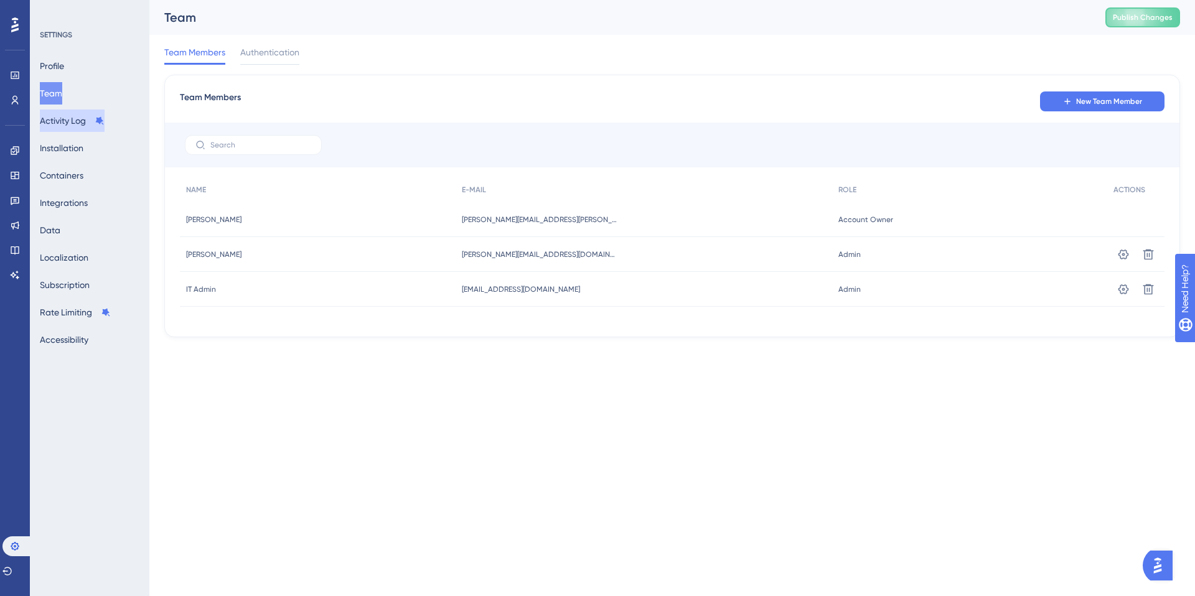
click at [71, 115] on button "Activity Log" at bounding box center [72, 121] width 65 height 22
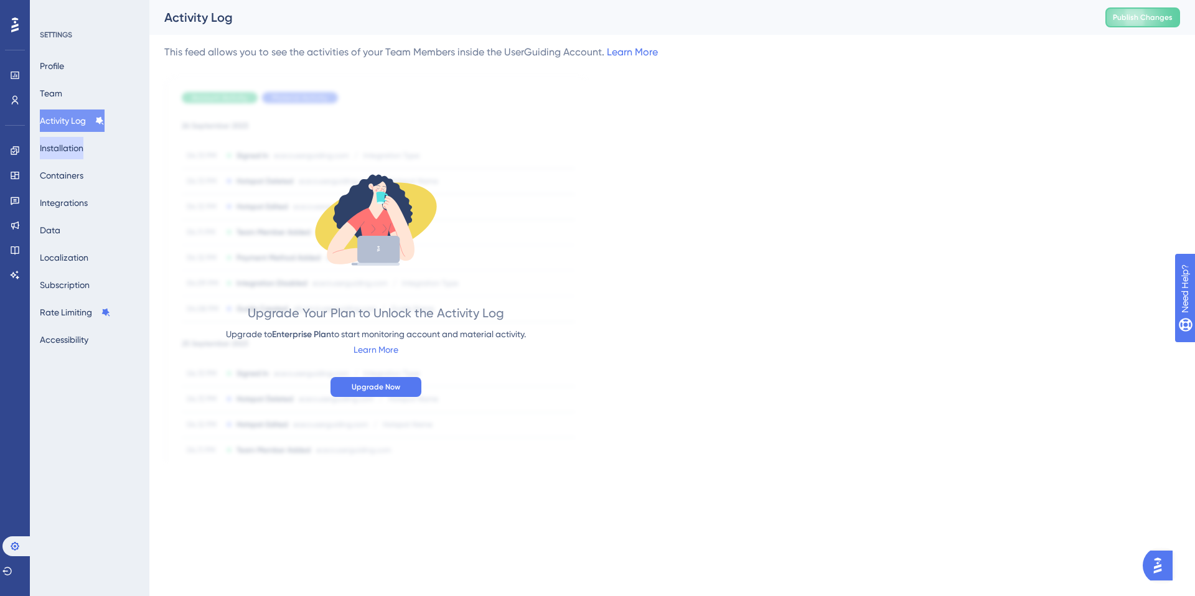
click at [70, 151] on button "Installation" at bounding box center [62, 148] width 44 height 22
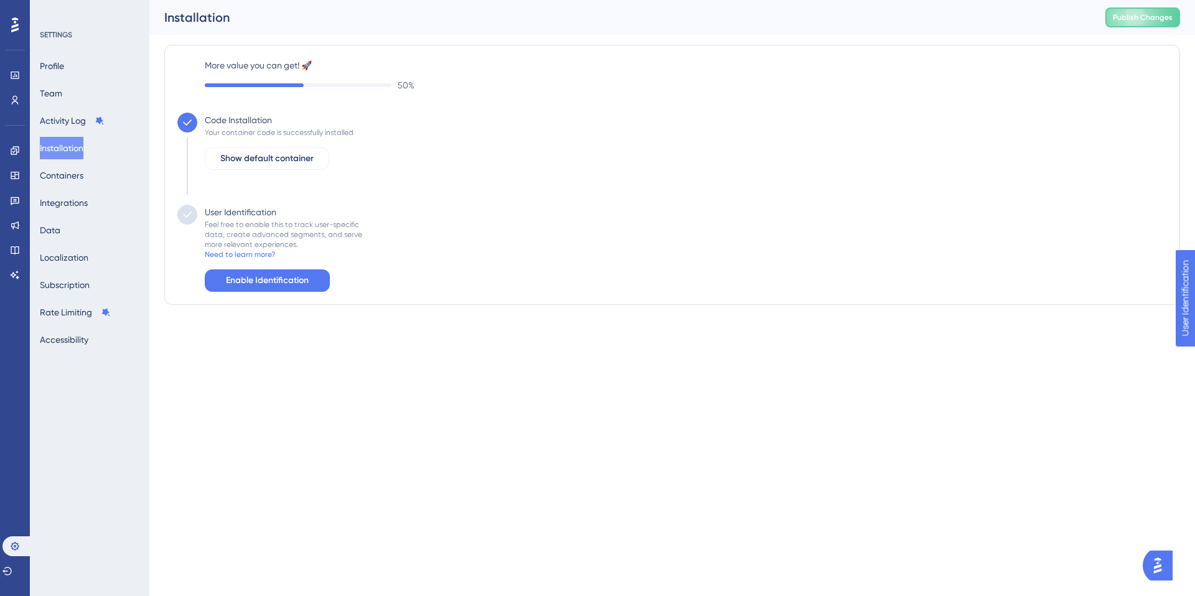
click at [280, 124] on div "Code Installation Your container code is successfully installed Show default co…" at bounding box center [275, 159] width 156 height 92
click at [230, 161] on span "Show default container" at bounding box center [266, 158] width 93 height 15
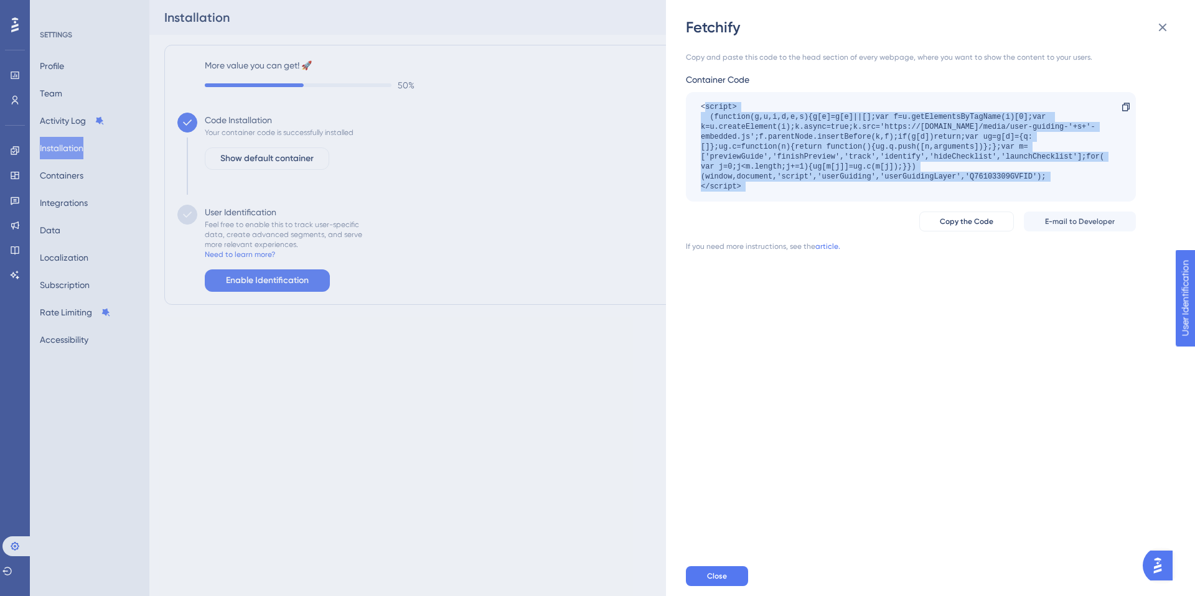
drag, startPoint x: 704, startPoint y: 104, endPoint x: 783, endPoint y: 223, distance: 143.3
click at [783, 223] on div "Copy and paste this code to the head section of every webpage, where you want t…" at bounding box center [911, 151] width 450 height 199
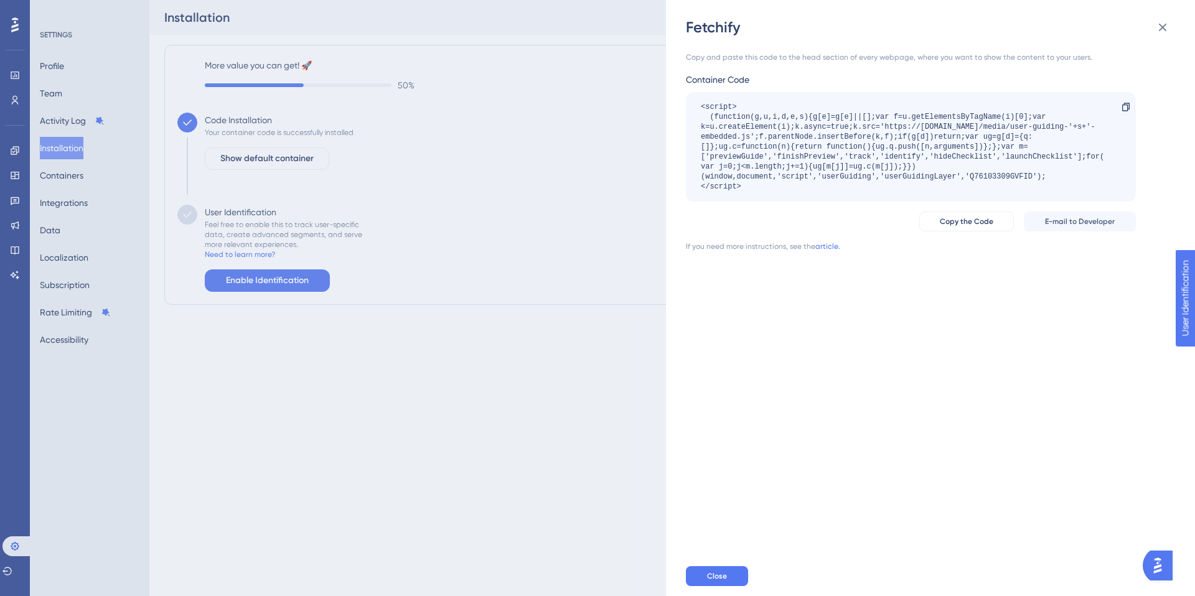
click at [765, 190] on div "<script> (function(g,u,i,d,e,s){g[e]=g[e]||[];var f=u.getElementsByTagName(i)[0…" at bounding box center [905, 147] width 408 height 90
drag, startPoint x: 764, startPoint y: 184, endPoint x: 739, endPoint y: 174, distance: 27.6
click at [739, 174] on div "<script> (function(g,u,i,d,e,s){g[e]=g[e]||[];var f=u.getElementsByTagName(i)[0…" at bounding box center [905, 147] width 408 height 90
click at [966, 225] on span "Copy the Code" at bounding box center [967, 222] width 54 height 10
copy div "ocument,'script','userGuiding','userGuidingLayer','Q76103309GVFID'); </script>"
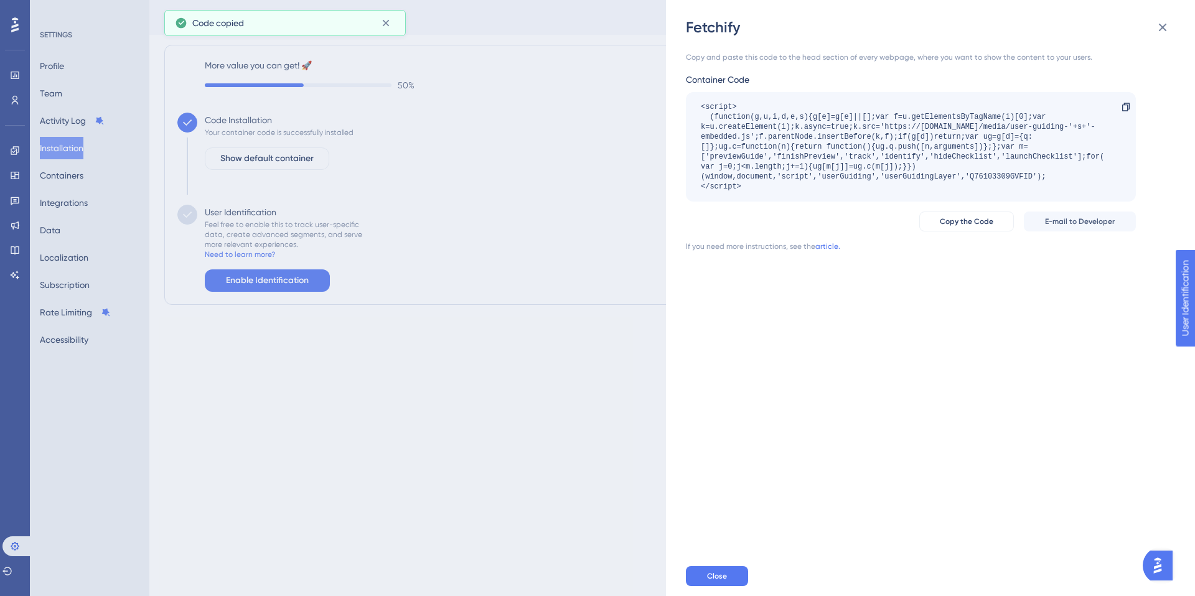
click at [17, 180] on div "Fetchify Copy and paste this code to the head section of every webpage, where y…" at bounding box center [597, 298] width 1195 height 596
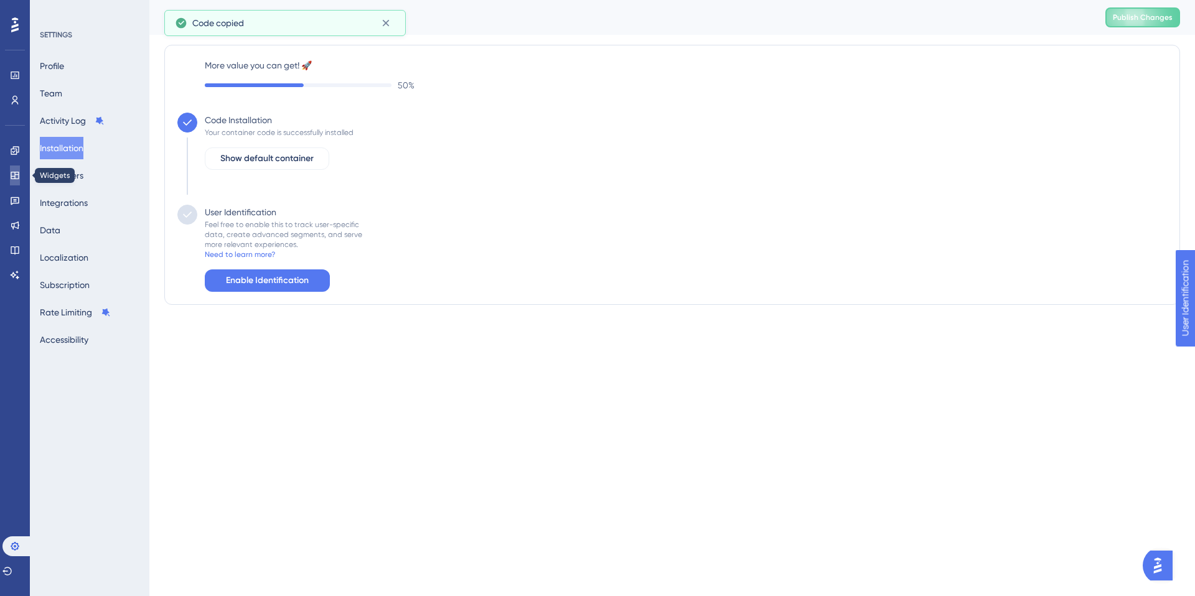
click at [15, 176] on icon at bounding box center [15, 176] width 10 height 10
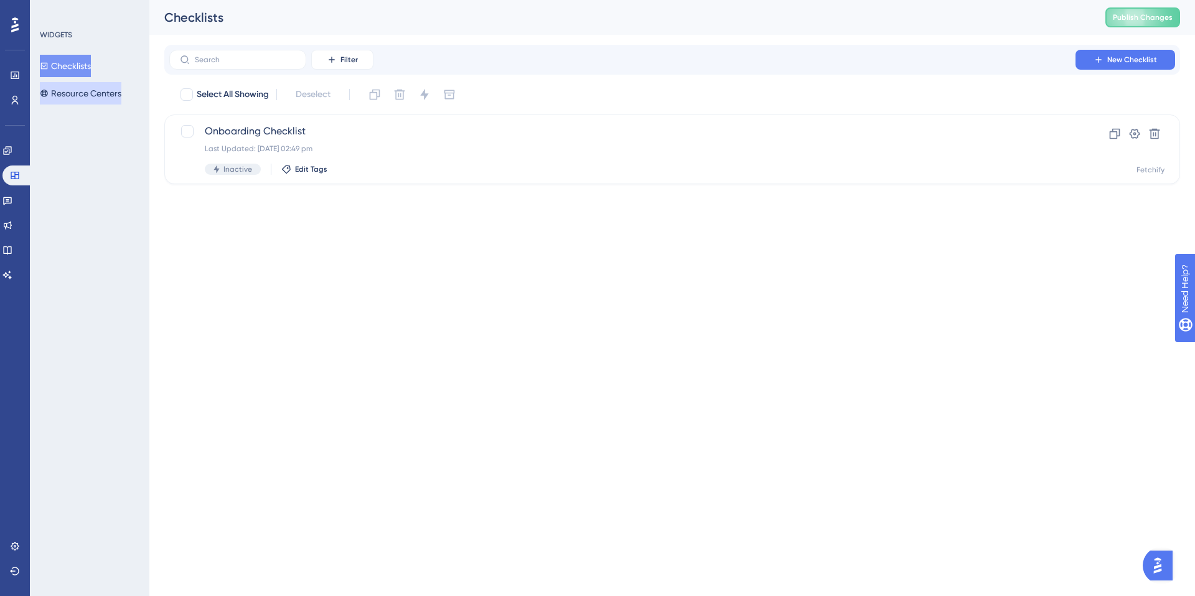
click at [71, 101] on button "Resource Centers" at bounding box center [81, 93] width 82 height 22
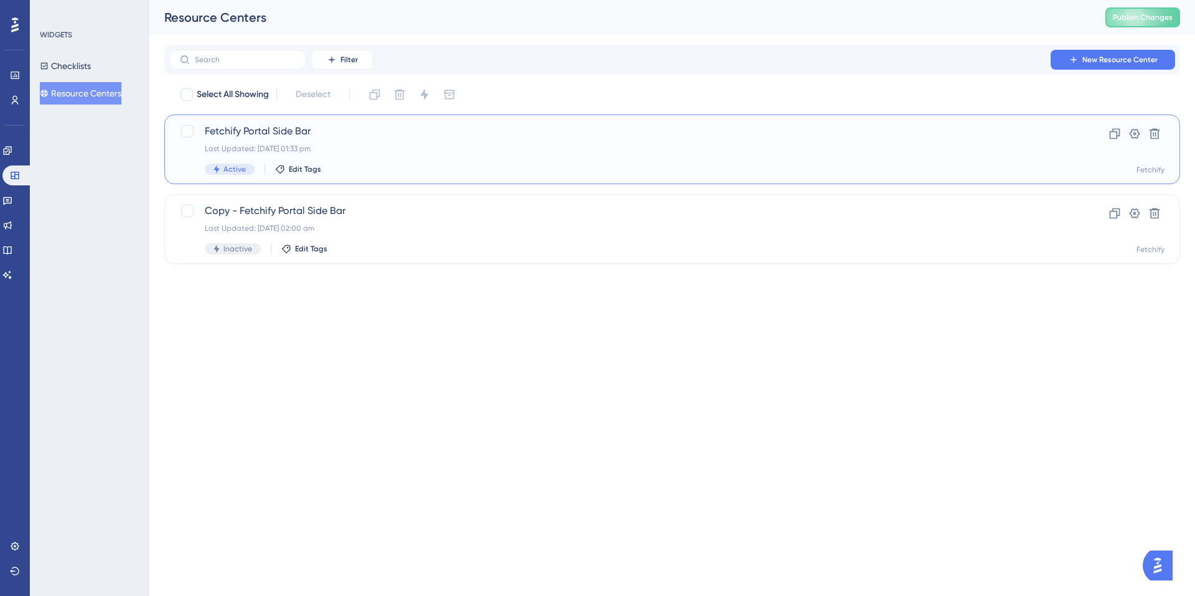
click at [347, 142] on div "Fetchify Portal Side Bar Last Updated: [DATE] 01:33 pm Active Edit Tags" at bounding box center [622, 149] width 835 height 51
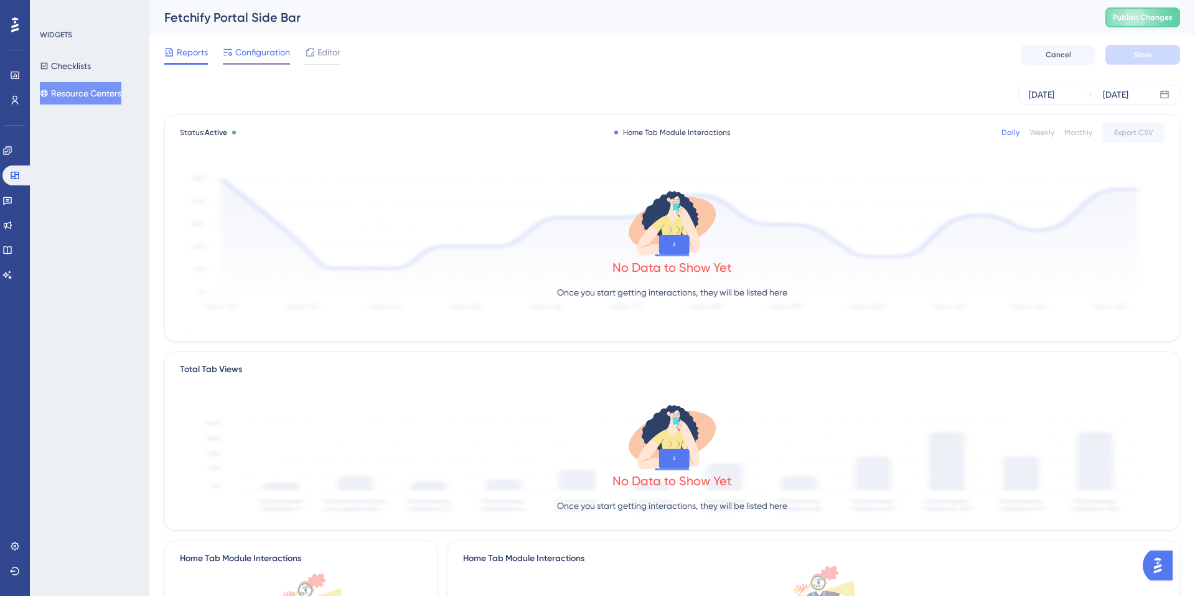
click at [264, 54] on span "Configuration" at bounding box center [262, 52] width 55 height 15
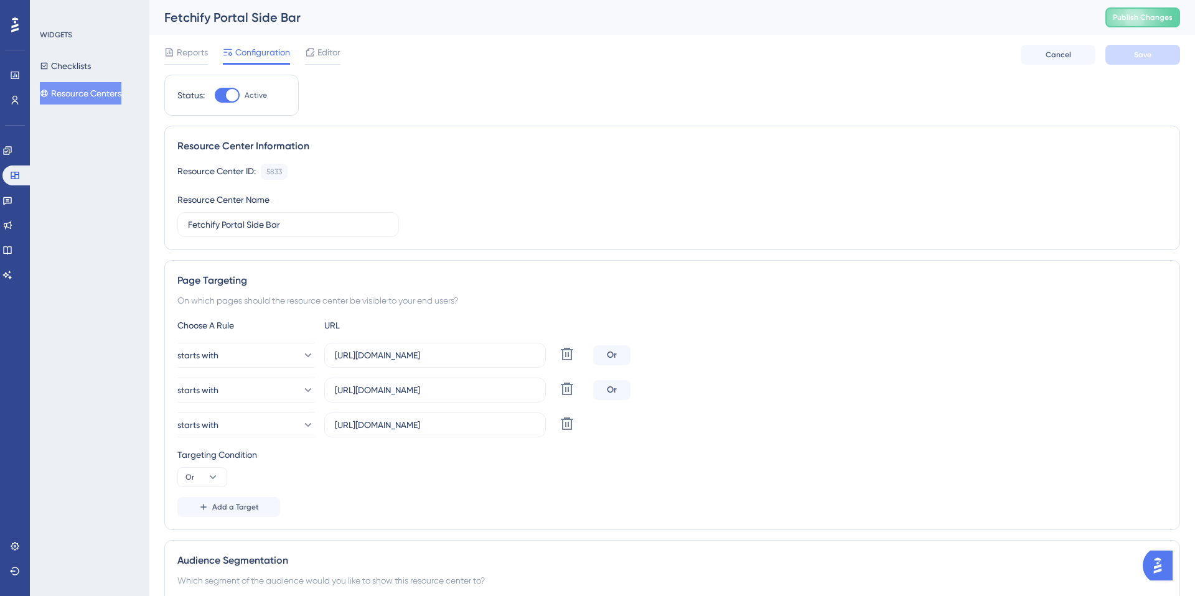
click at [299, 299] on div "On which pages should the resource center be visible to your end users?" at bounding box center [671, 300] width 989 height 15
click at [301, 356] on icon at bounding box center [307, 355] width 12 height 12
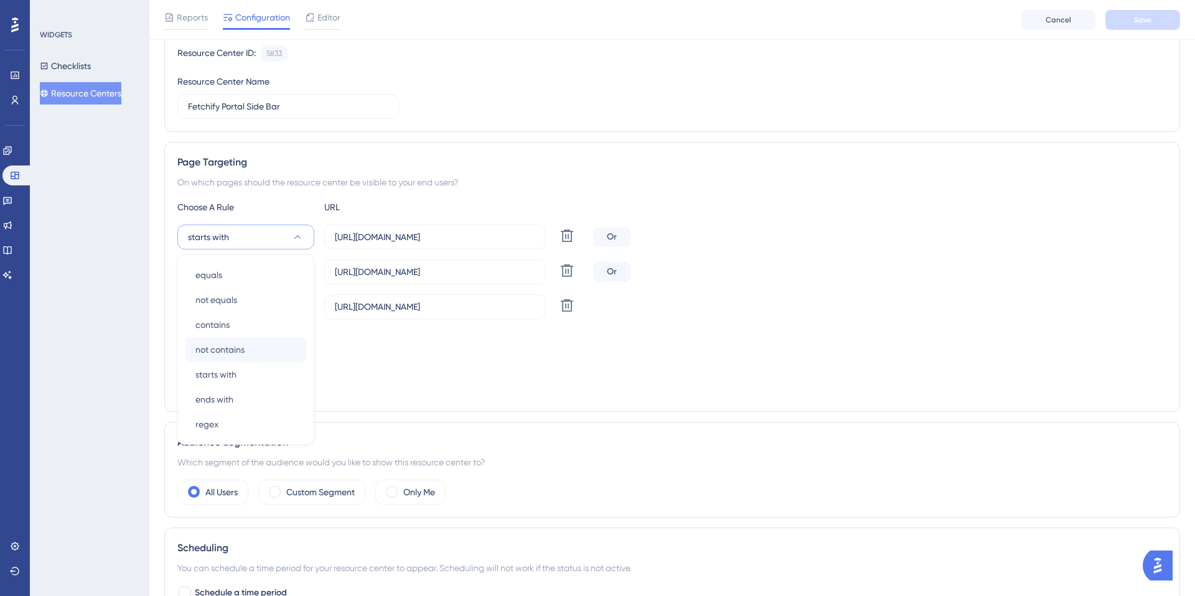
scroll to position [121, 0]
click at [505, 241] on input "[URL][DOMAIN_NAME]" at bounding box center [435, 239] width 200 height 14
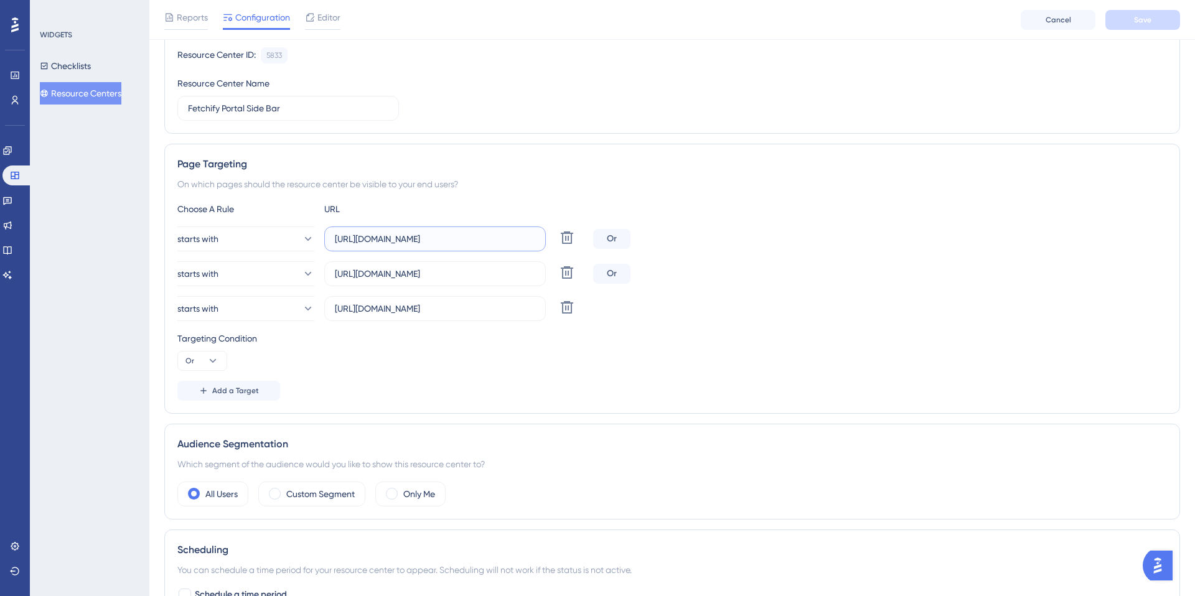
drag, startPoint x: 506, startPoint y: 238, endPoint x: 429, endPoint y: 239, distance: 76.5
click at [429, 239] on input "[URL][DOMAIN_NAME]" at bounding box center [435, 239] width 200 height 14
type input "[URL]"
drag, startPoint x: 368, startPoint y: 274, endPoint x: 534, endPoint y: 280, distance: 166.2
click at [534, 281] on label "[URL][DOMAIN_NAME]" at bounding box center [435, 273] width 222 height 25
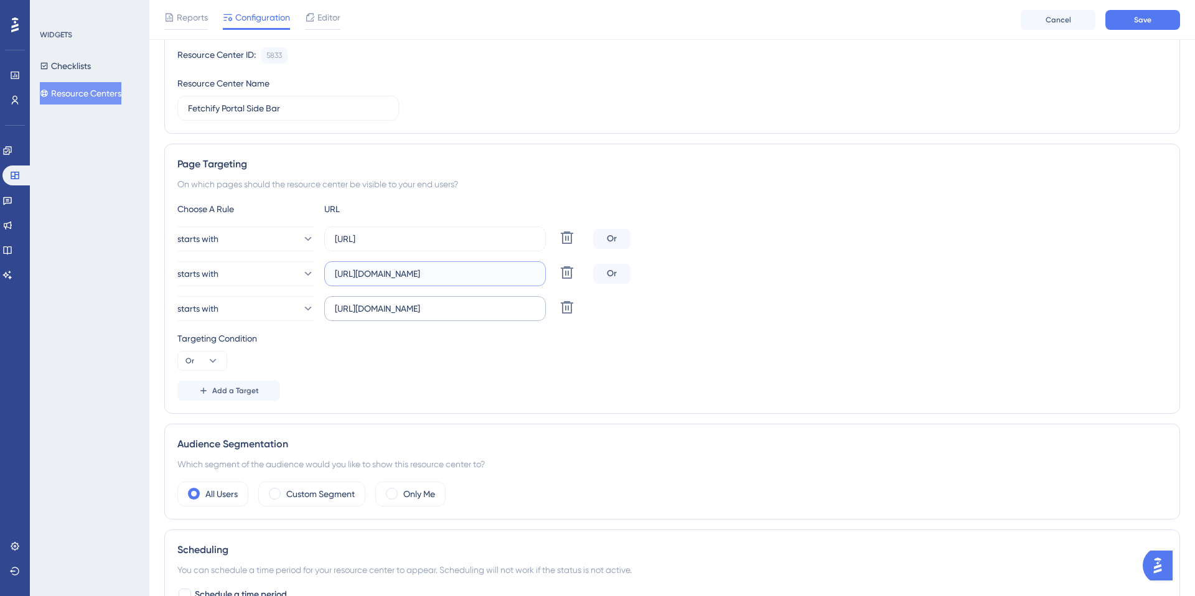
type input "[URL][DOMAIN_NAME]"
drag, startPoint x: 368, startPoint y: 309, endPoint x: 561, endPoint y: 314, distance: 193.0
click at [561, 314] on div "starts with [URL][DOMAIN_NAME] Delete" at bounding box center [382, 308] width 411 height 25
type input "[URL][DOMAIN_NAME]"
click at [491, 366] on div "Targeting Condition Or" at bounding box center [671, 351] width 989 height 40
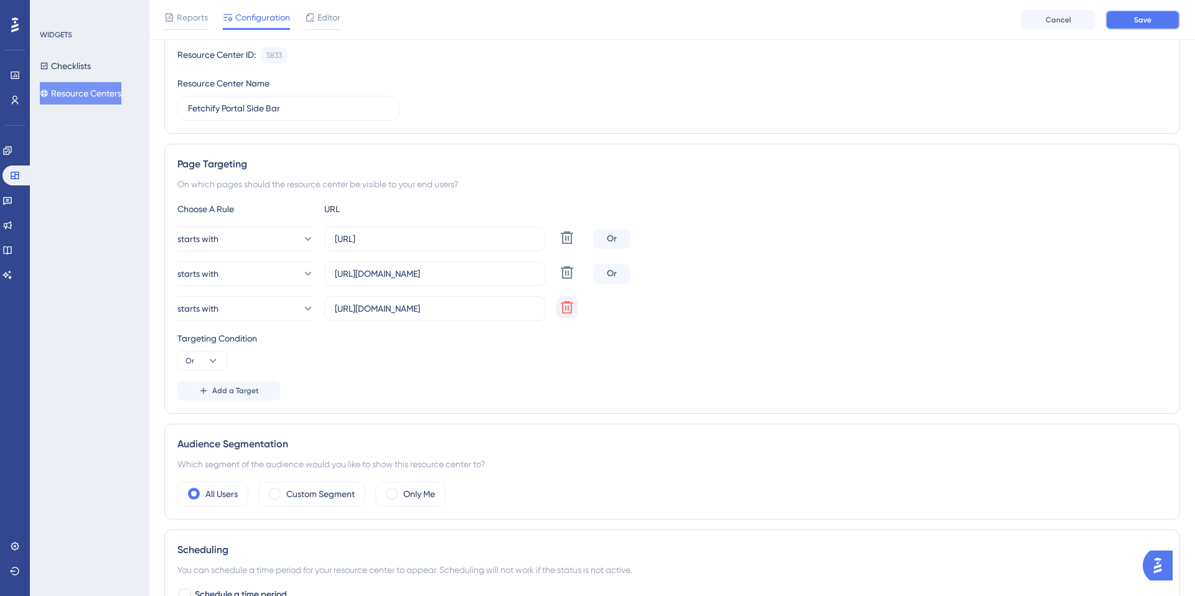
click at [1131, 19] on button "Save" at bounding box center [1142, 20] width 75 height 20
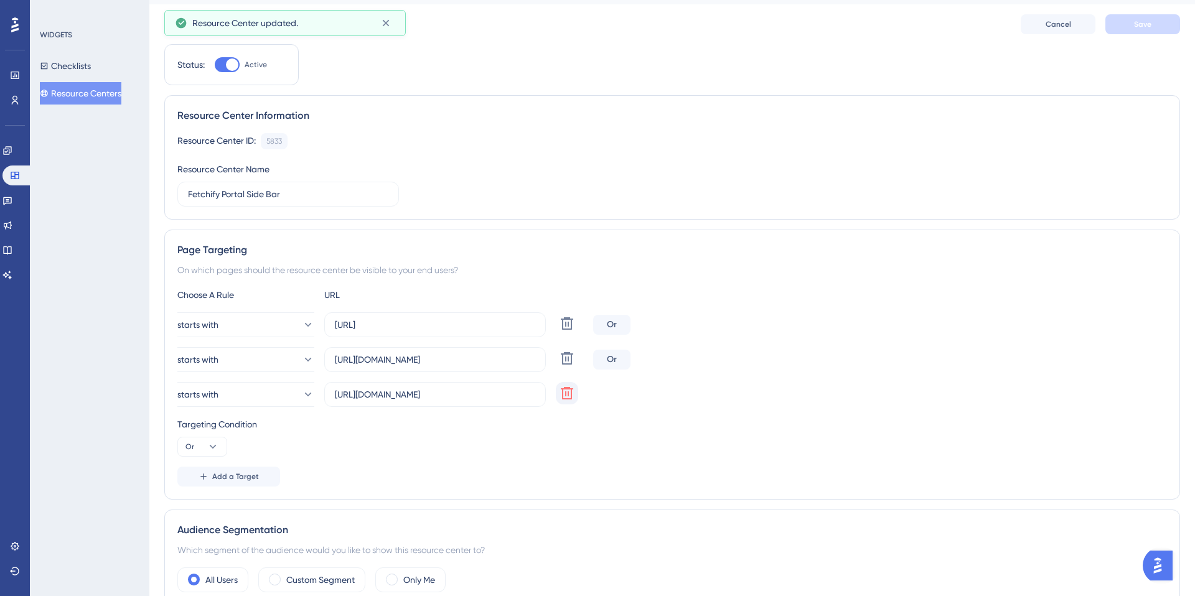
scroll to position [0, 0]
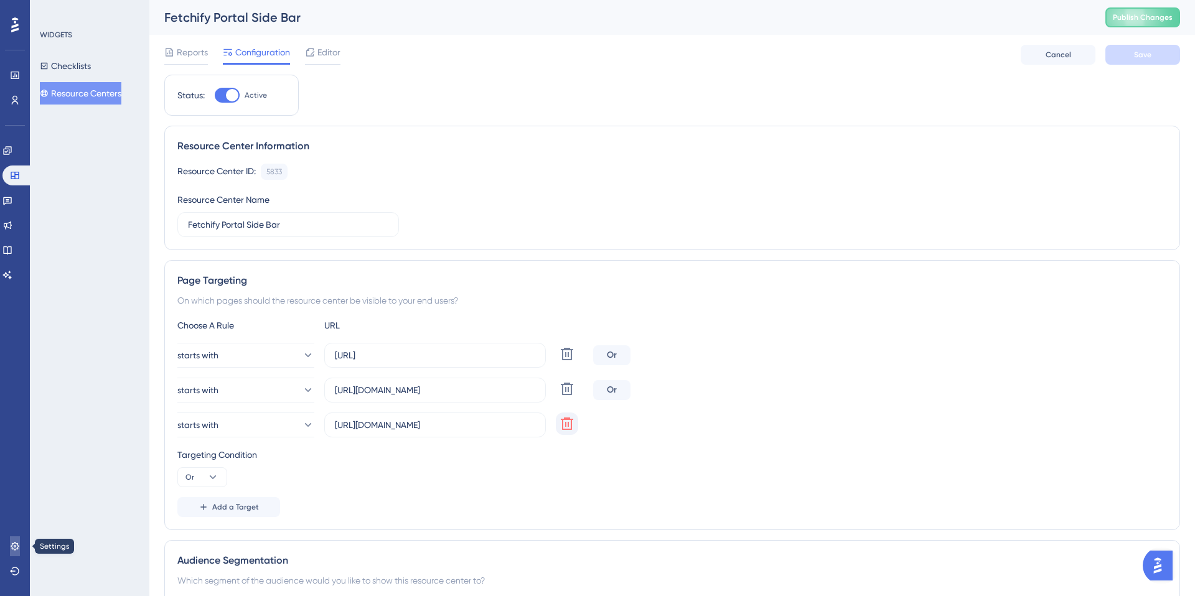
click at [18, 546] on icon at bounding box center [15, 546] width 8 height 8
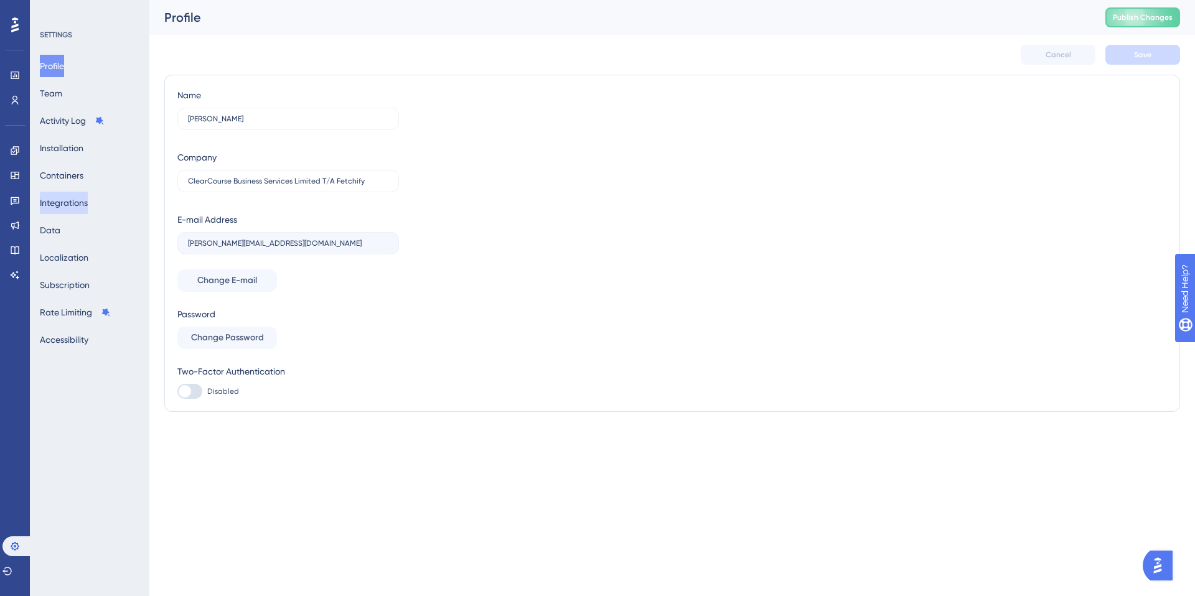
click at [82, 207] on button "Integrations" at bounding box center [64, 203] width 48 height 22
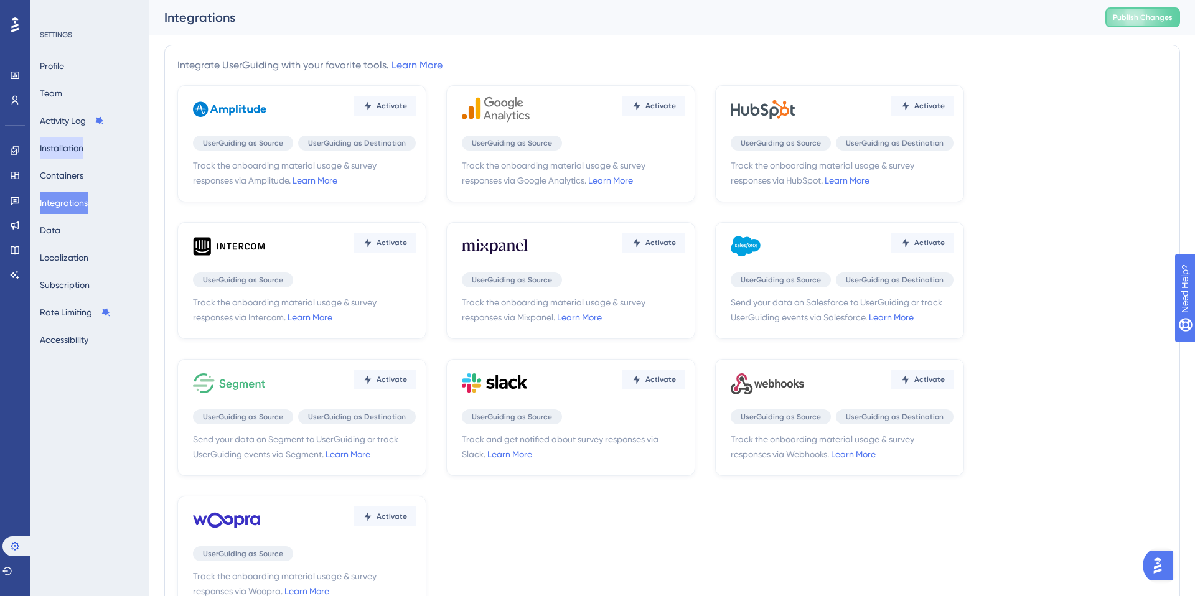
click at [68, 151] on button "Installation" at bounding box center [62, 148] width 44 height 22
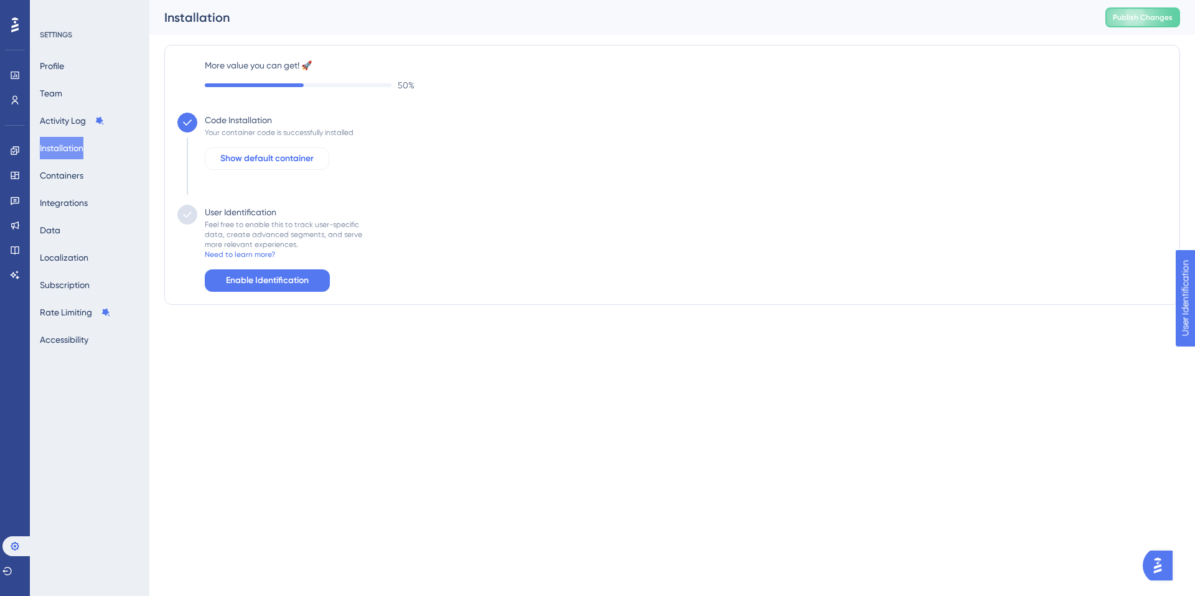
click at [276, 162] on span "Show default container" at bounding box center [266, 158] width 93 height 15
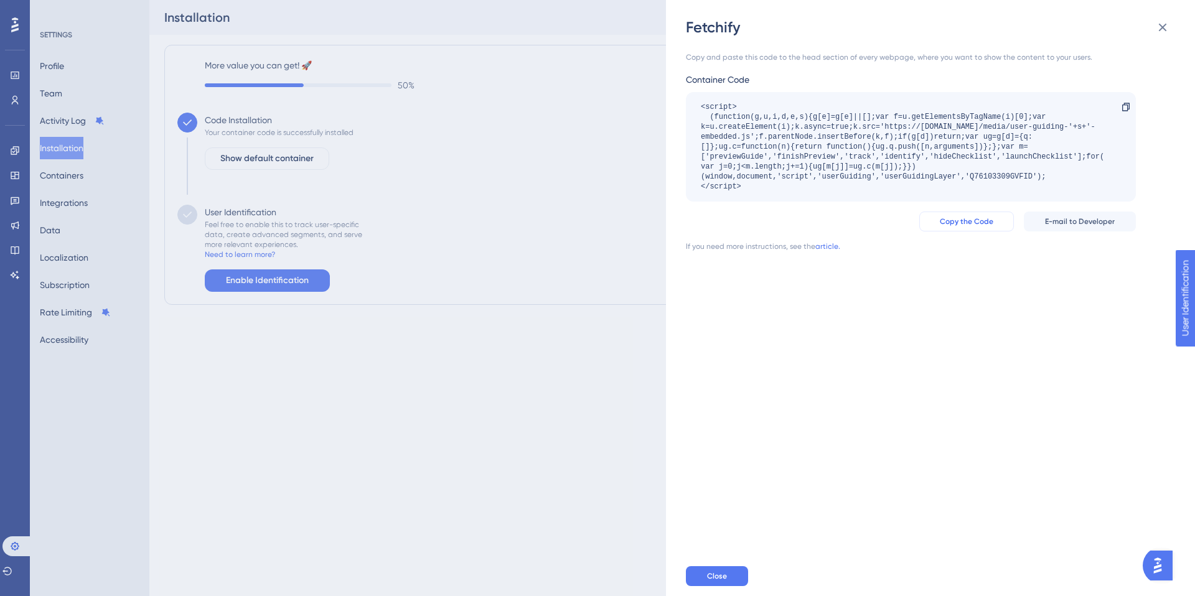
click at [985, 218] on span "Copy the Code" at bounding box center [967, 222] width 54 height 10
click at [717, 575] on span "Close" at bounding box center [717, 576] width 20 height 10
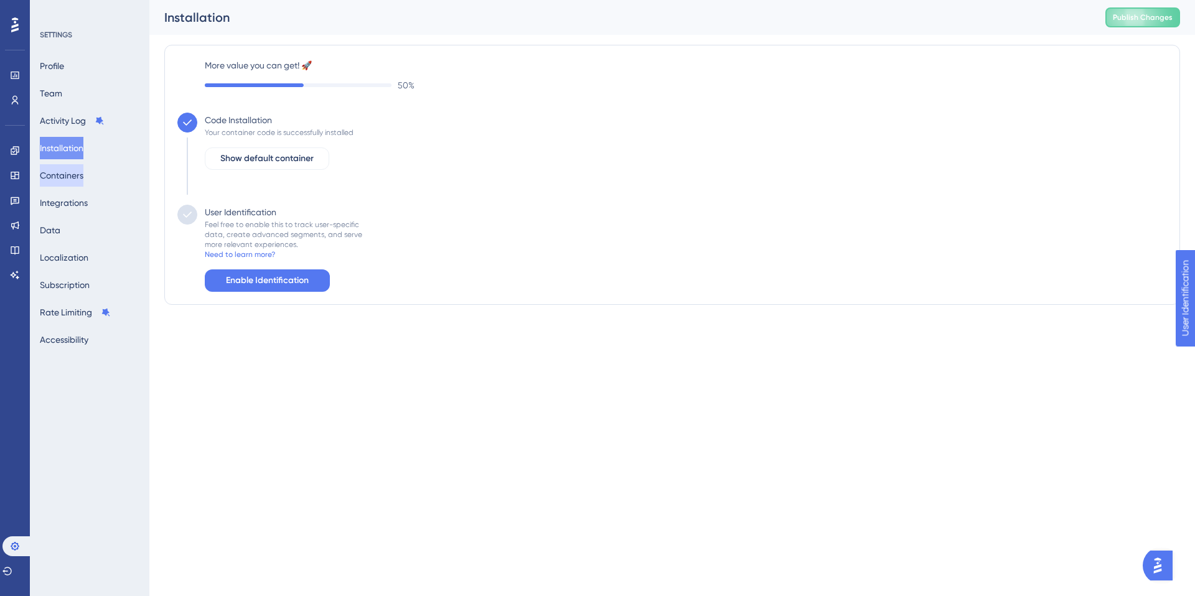
click at [81, 174] on button "Containers" at bounding box center [62, 175] width 44 height 22
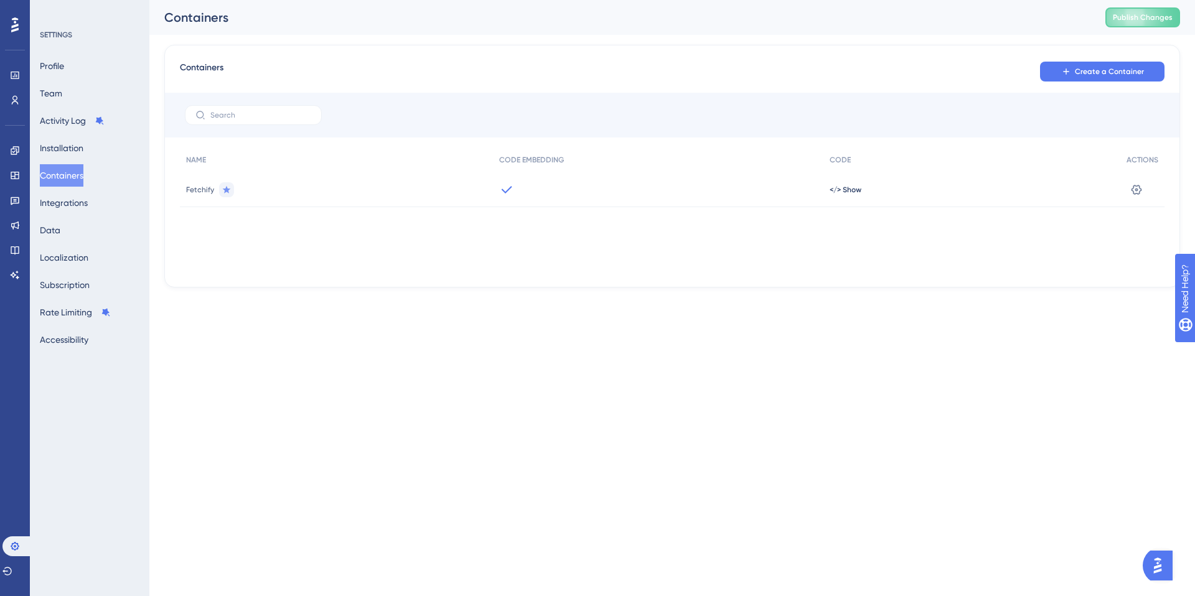
click at [293, 186] on div "Fetchify" at bounding box center [336, 189] width 313 height 35
click at [199, 185] on span "Fetchify" at bounding box center [200, 190] width 28 height 10
click at [859, 187] on span "</> Show" at bounding box center [846, 190] width 32 height 10
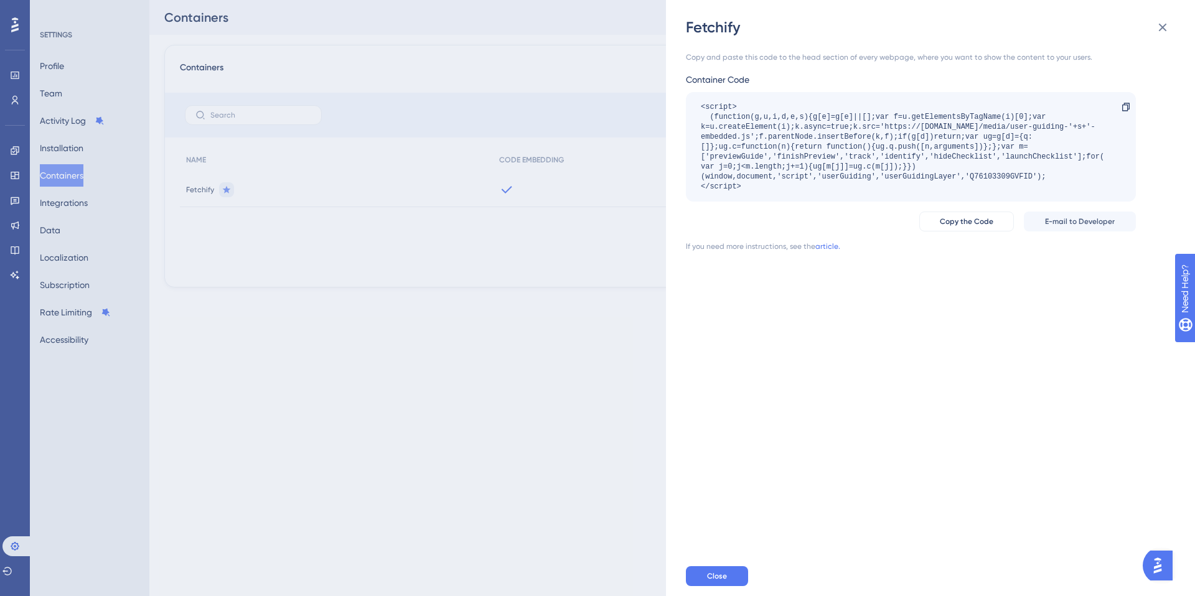
click at [15, 70] on div "Fetchify Copy and paste this code to the head section of every webpage, where y…" at bounding box center [597, 298] width 1195 height 596
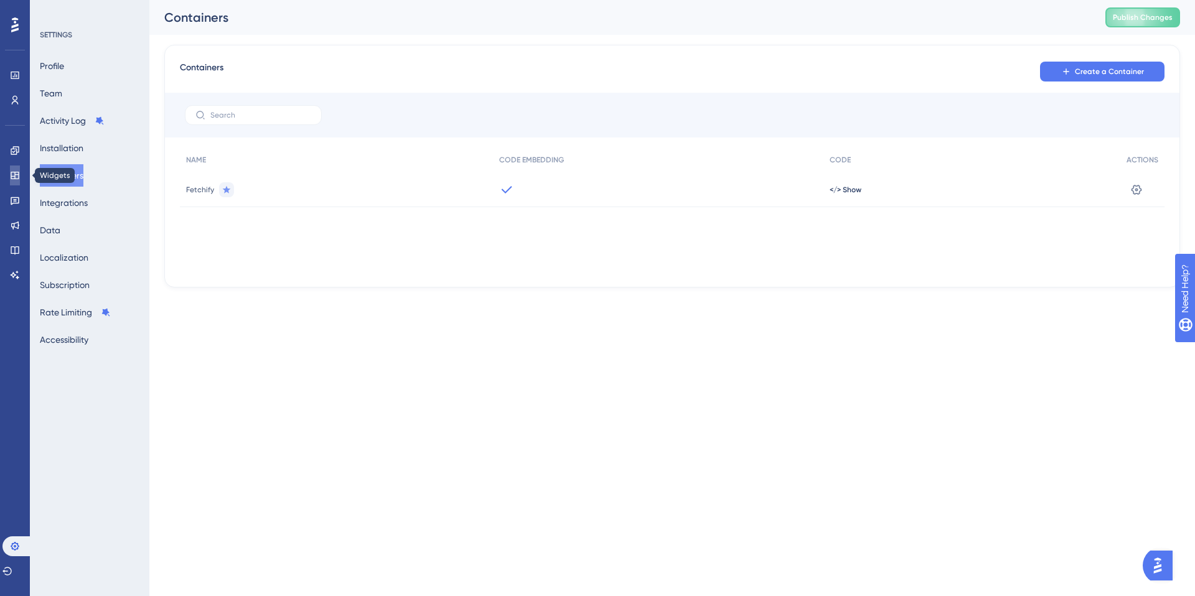
click at [16, 176] on icon at bounding box center [15, 176] width 10 height 10
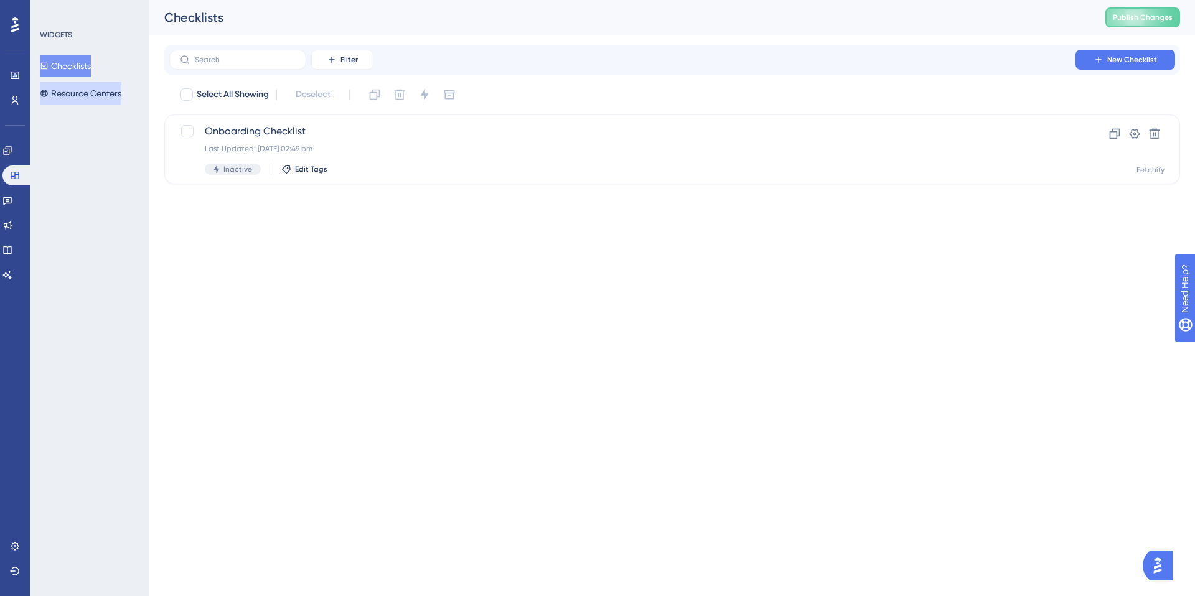
click at [110, 96] on button "Resource Centers" at bounding box center [81, 93] width 82 height 22
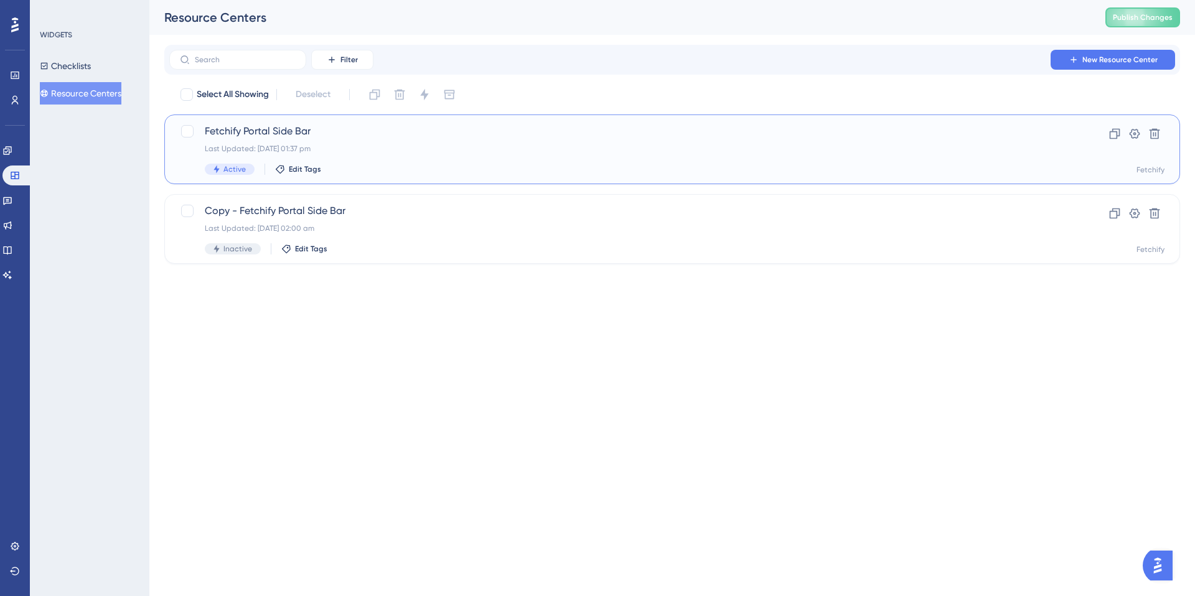
click at [272, 128] on span "Fetchify Portal Side Bar" at bounding box center [622, 131] width 835 height 15
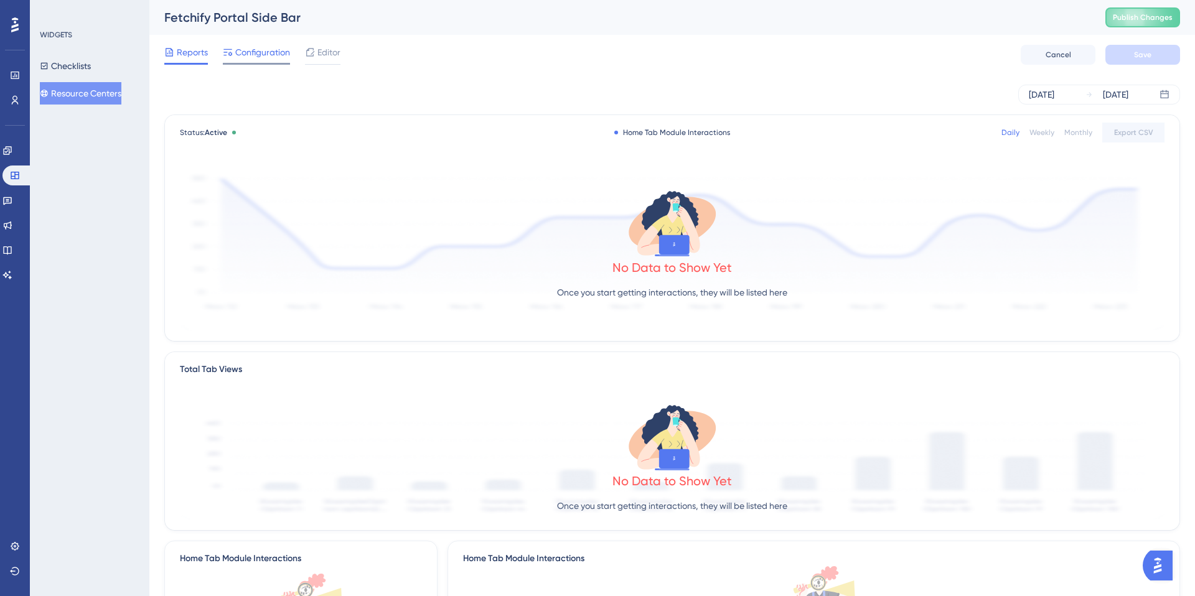
click at [271, 50] on span "Configuration" at bounding box center [262, 52] width 55 height 15
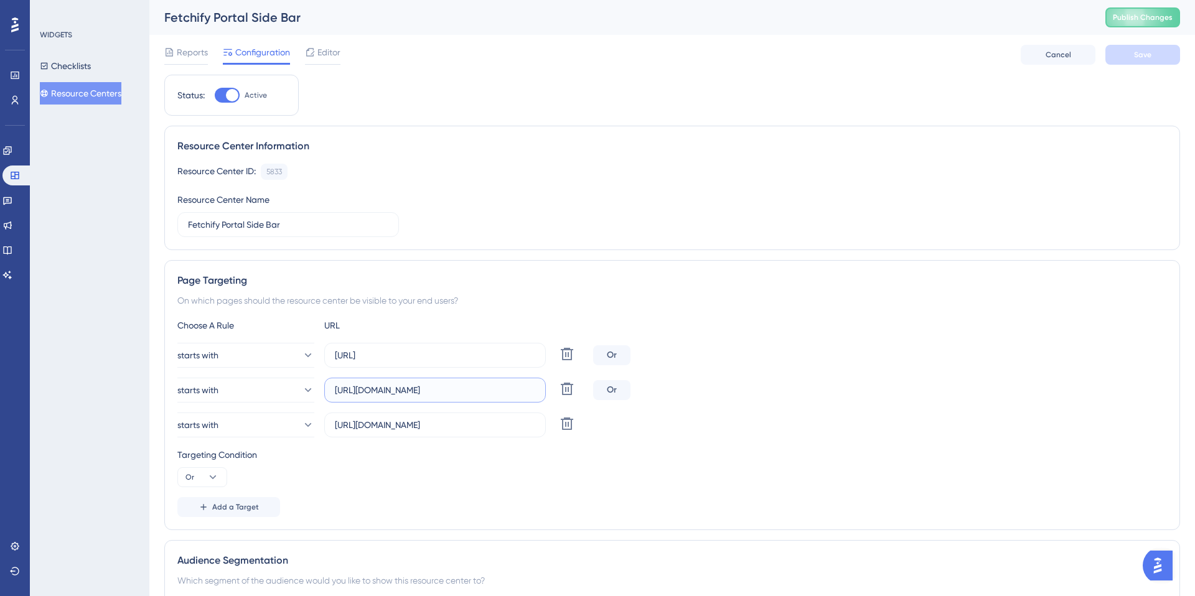
drag, startPoint x: 389, startPoint y: 391, endPoint x: 368, endPoint y: 389, distance: 20.7
click at [368, 389] on input "[URL][DOMAIN_NAME]" at bounding box center [435, 390] width 200 height 14
type input "[URL][DOMAIN_NAME]"
click at [569, 421] on icon at bounding box center [566, 423] width 15 height 15
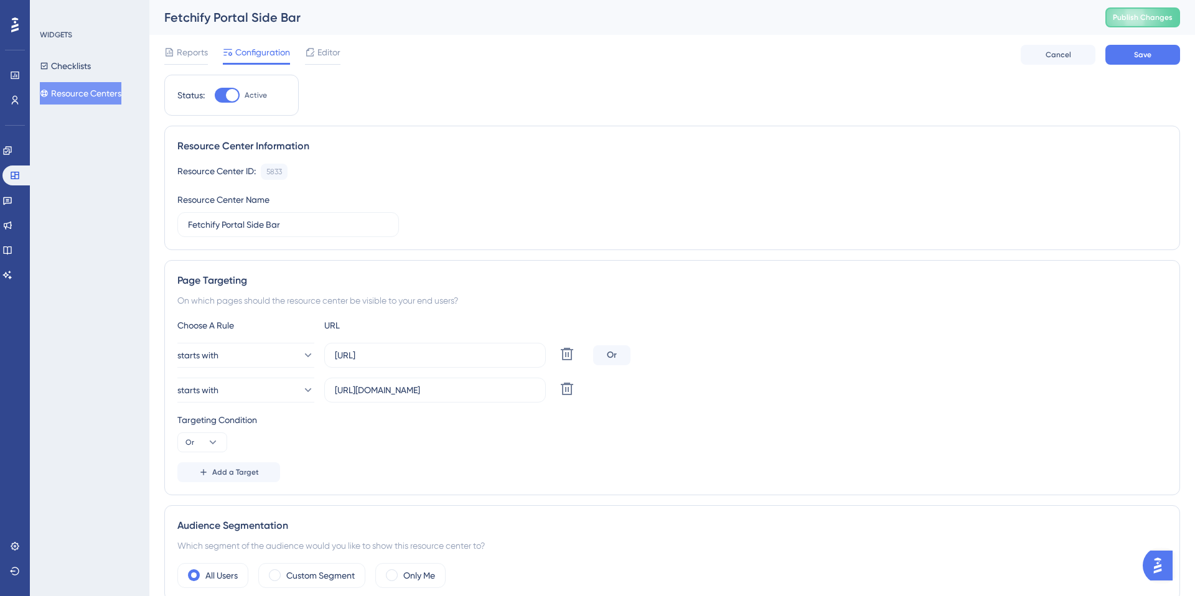
click at [600, 385] on div "starts with [URL][DOMAIN_NAME] Delete" at bounding box center [671, 390] width 989 height 25
click at [479, 389] on input "[URL][DOMAIN_NAME]" at bounding box center [435, 390] width 200 height 14
click at [676, 388] on div "starts with [URL][DOMAIN_NAME] Delete" at bounding box center [671, 390] width 989 height 25
click at [219, 441] on button "Or" at bounding box center [202, 442] width 50 height 20
click at [199, 500] on span "Or" at bounding box center [195, 502] width 10 height 15
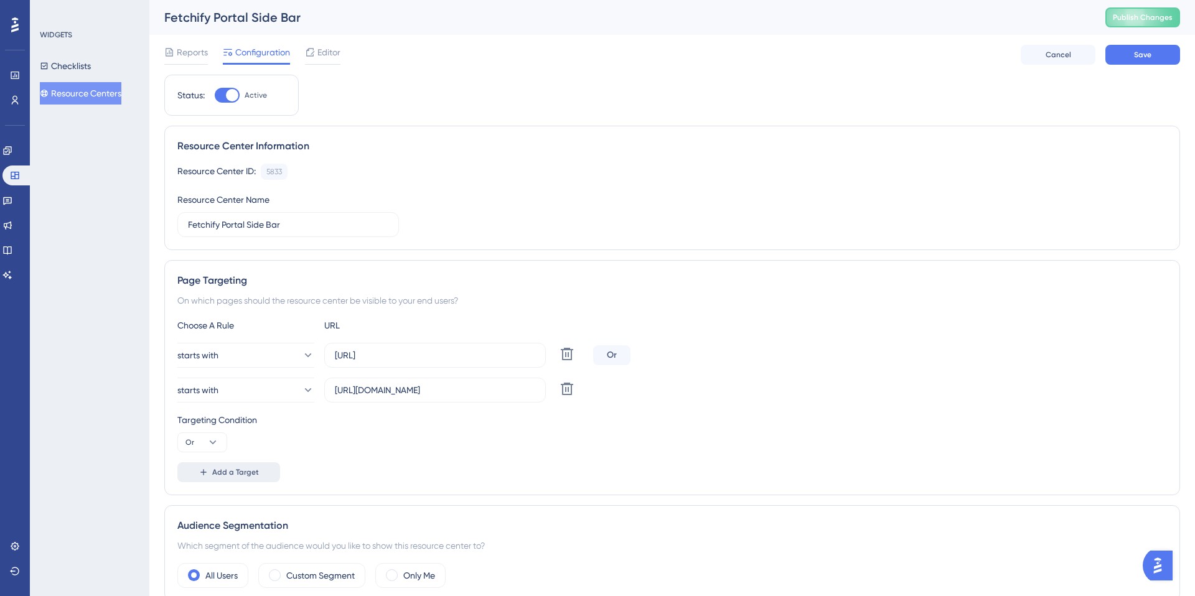
click at [227, 470] on span "Add a Target" at bounding box center [235, 472] width 47 height 10
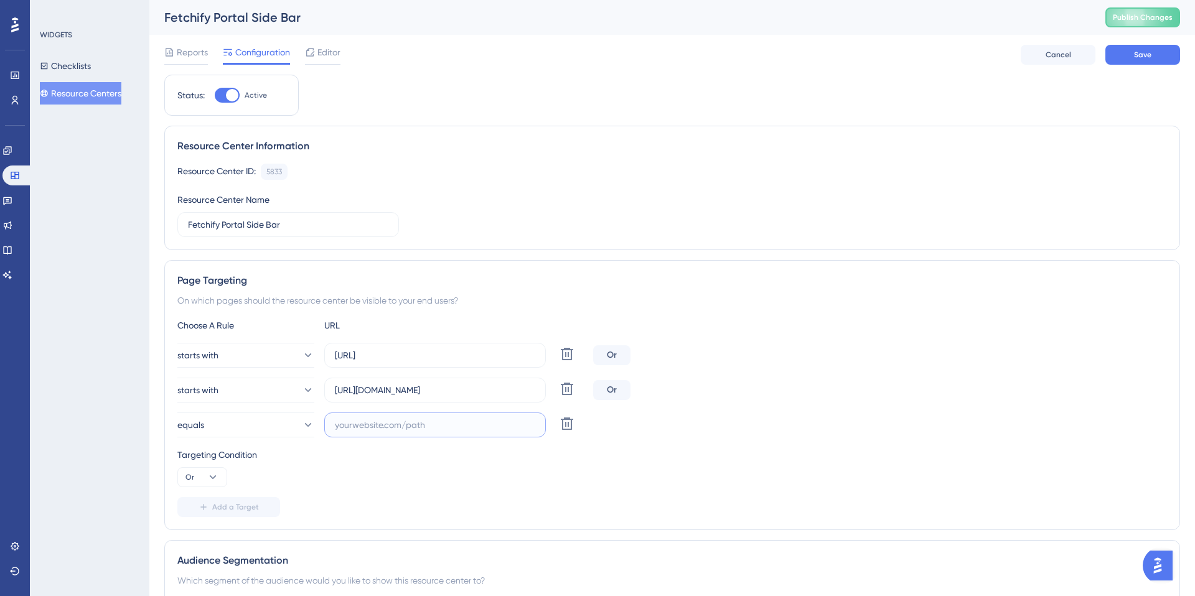
click at [363, 425] on input "text" at bounding box center [435, 425] width 200 height 14
type input "[URL][DOMAIN_NAME]"
click at [228, 506] on span "Add a Target" at bounding box center [235, 507] width 47 height 10
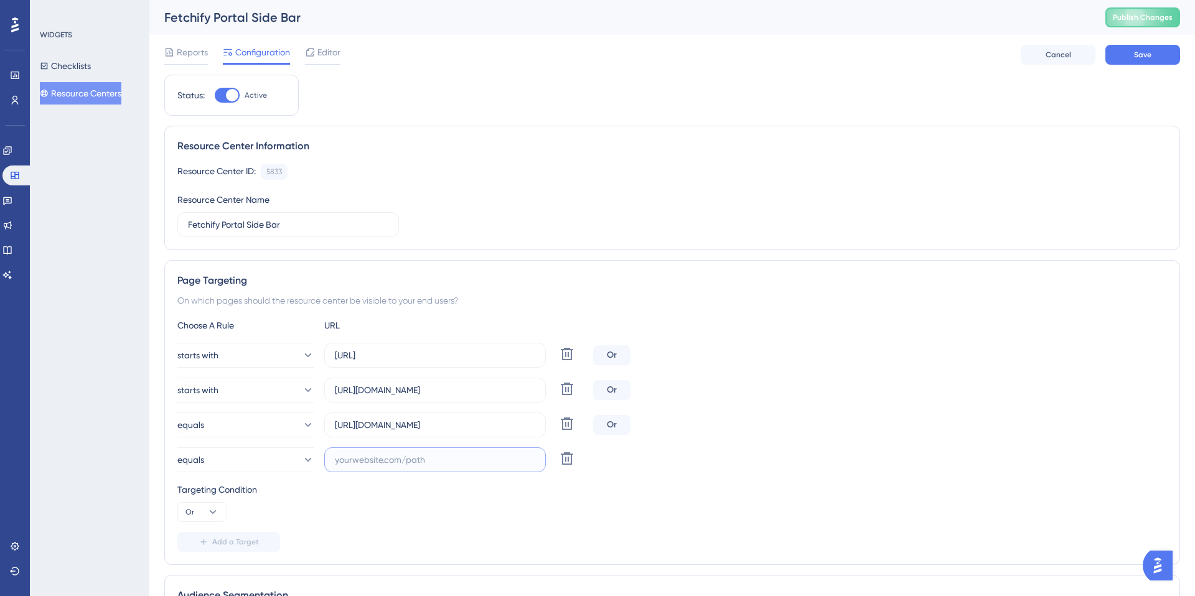
click at [365, 462] on input "text" at bounding box center [435, 460] width 200 height 14
type input "[URL][DOMAIN_NAME]"
click at [1135, 55] on span "Save" at bounding box center [1142, 55] width 17 height 10
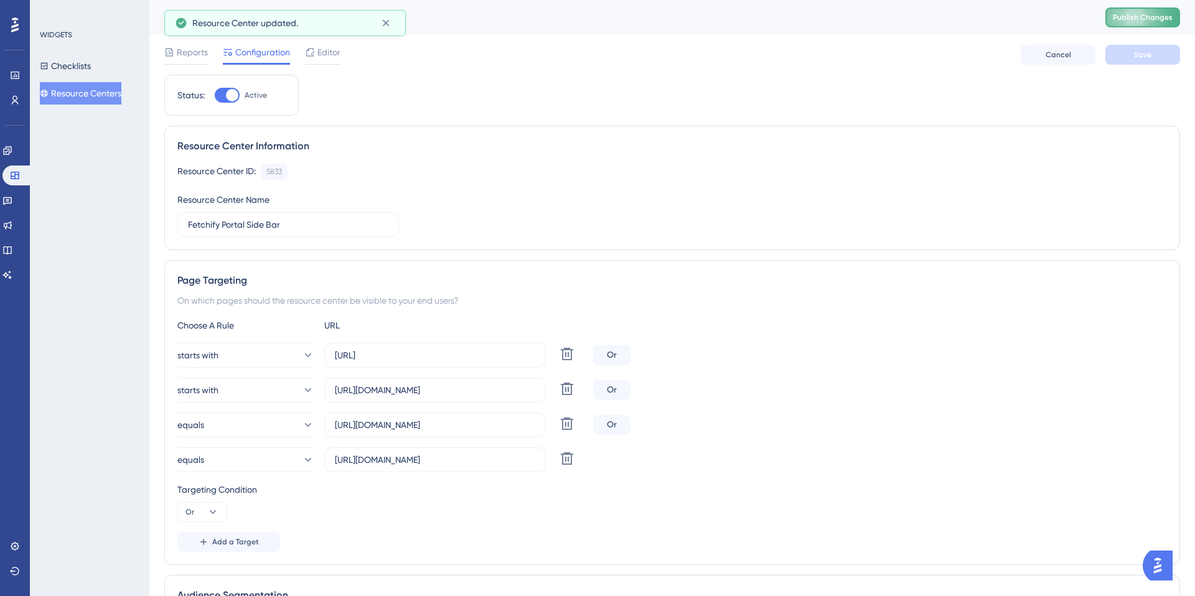
click at [1141, 19] on span "Publish Changes" at bounding box center [1143, 17] width 60 height 10
click at [16, 547] on icon at bounding box center [15, 546] width 8 height 8
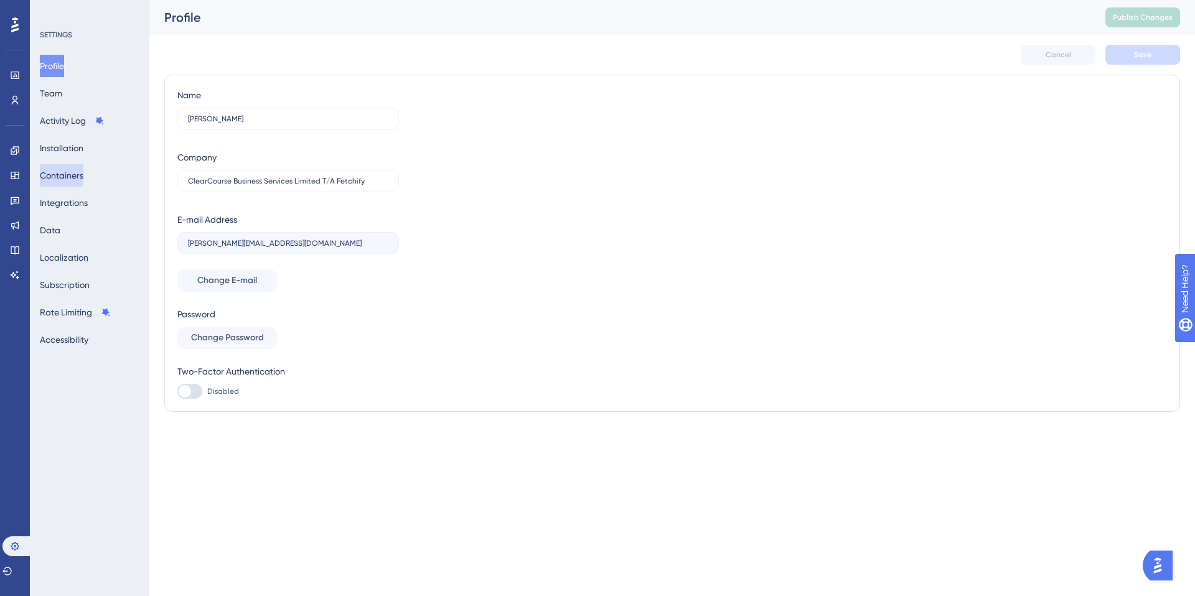
click at [82, 172] on button "Containers" at bounding box center [62, 175] width 44 height 22
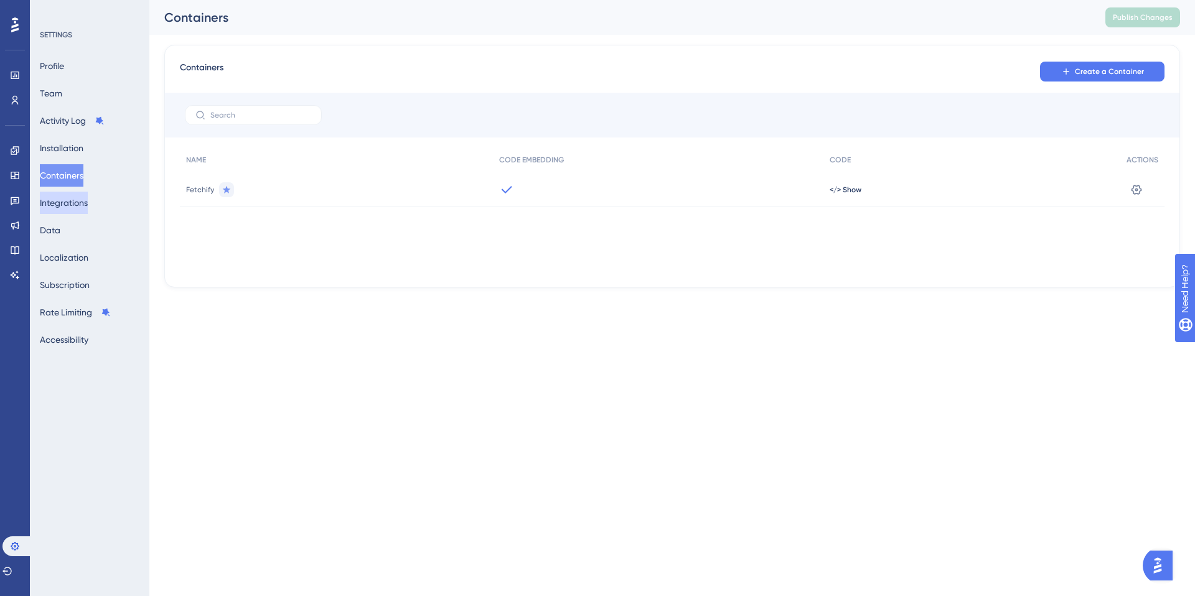
click at [72, 207] on button "Integrations" at bounding box center [64, 203] width 48 height 22
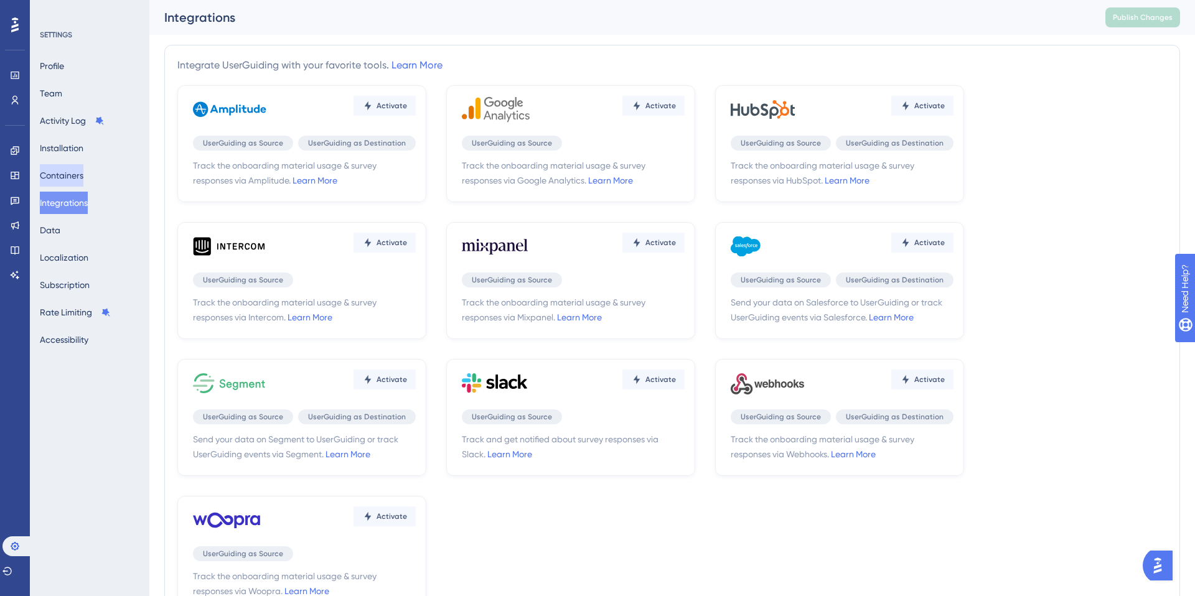
click at [70, 174] on button "Containers" at bounding box center [62, 175] width 44 height 22
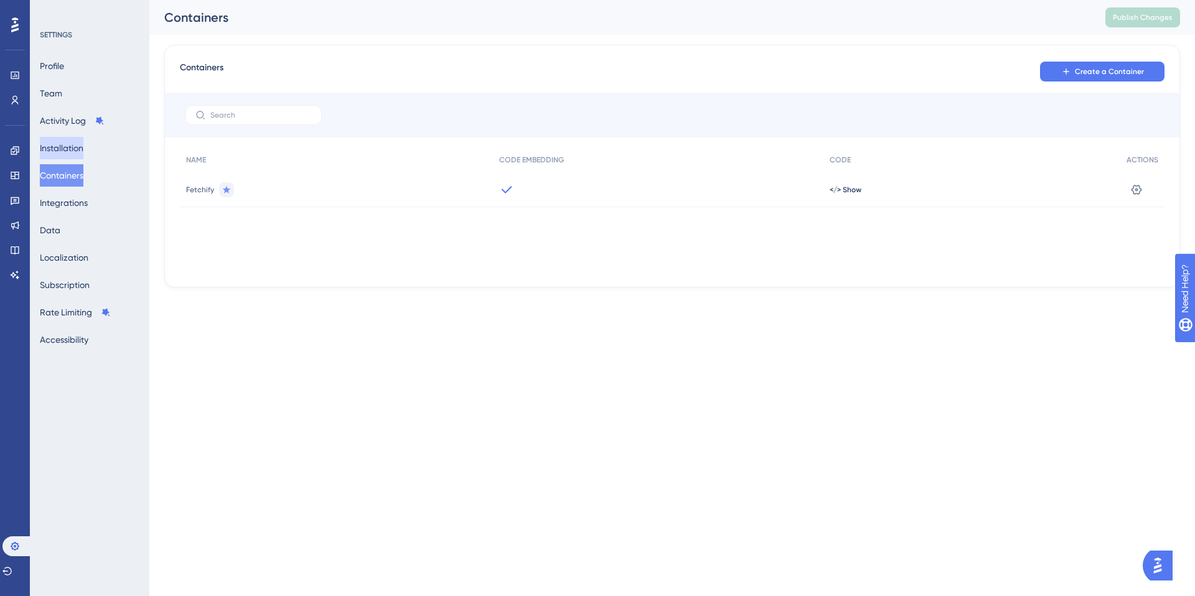
click at [72, 148] on button "Installation" at bounding box center [62, 148] width 44 height 22
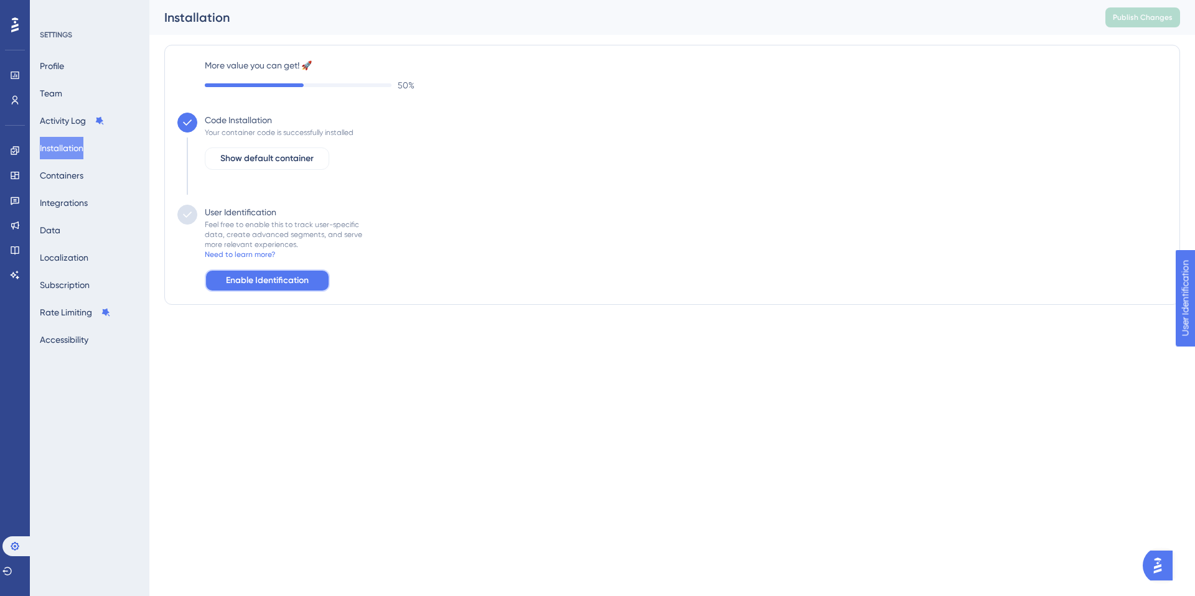
click at [263, 283] on span "Enable Identification" at bounding box center [267, 280] width 83 height 15
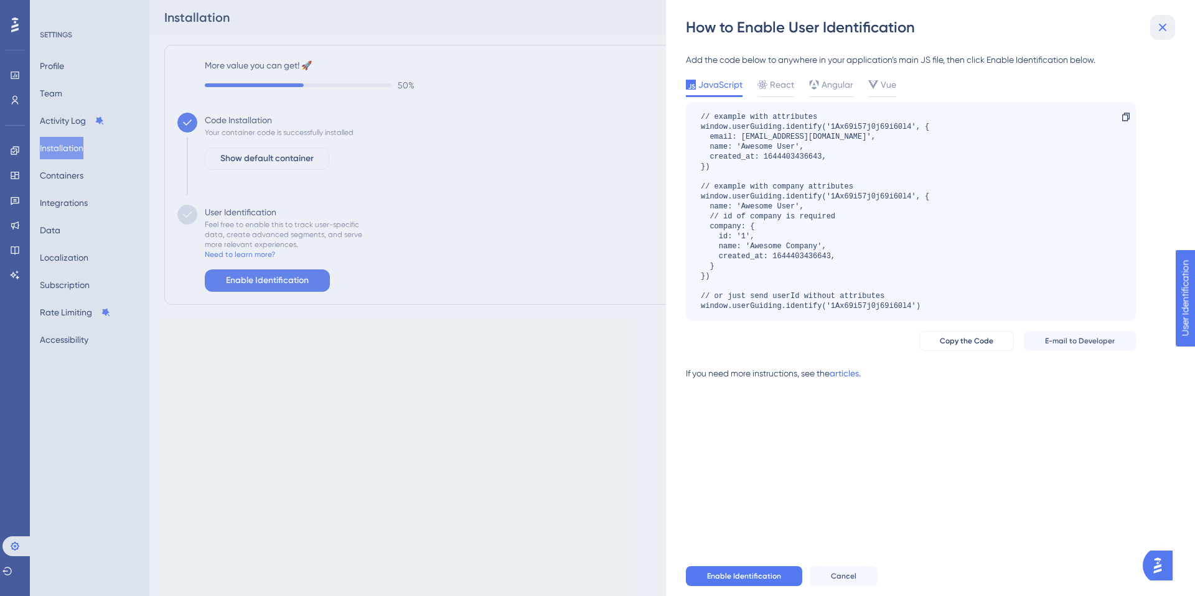
click at [1166, 24] on icon at bounding box center [1163, 28] width 8 height 8
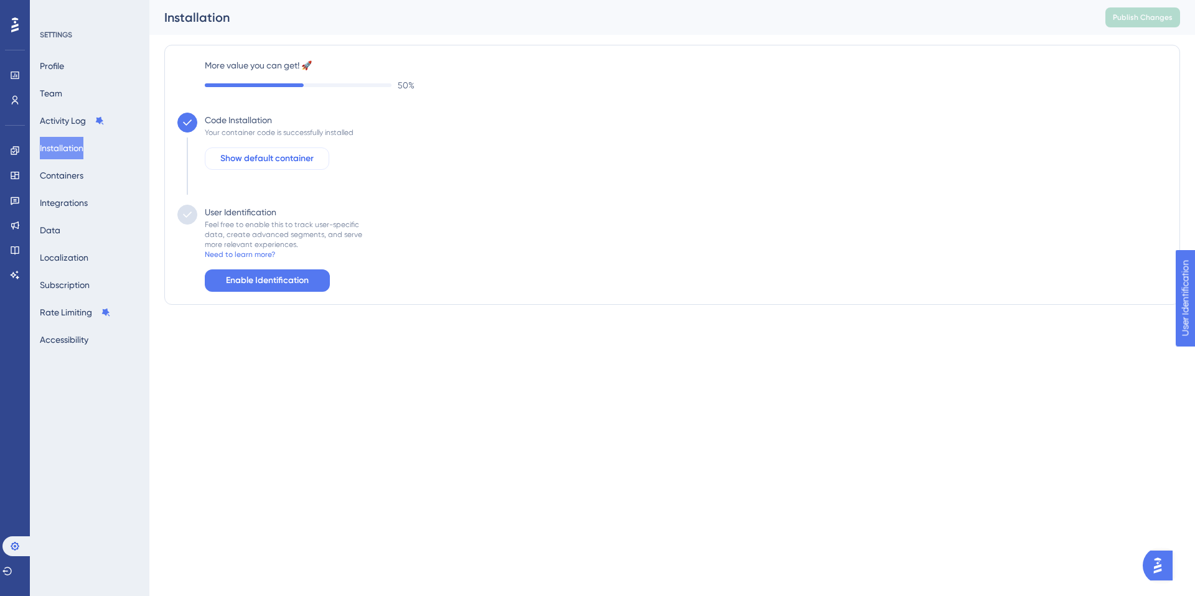
click at [288, 166] on button "Show default container" at bounding box center [267, 158] width 124 height 22
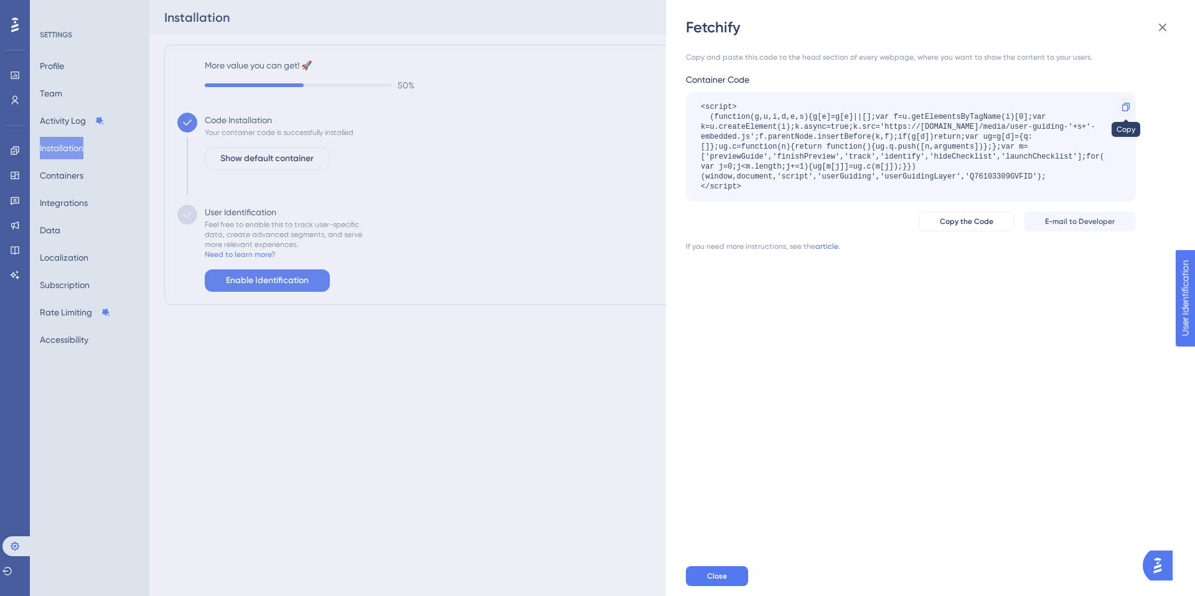
click at [1133, 105] on div at bounding box center [1126, 107] width 20 height 20
